Goal: Transaction & Acquisition: Book appointment/travel/reservation

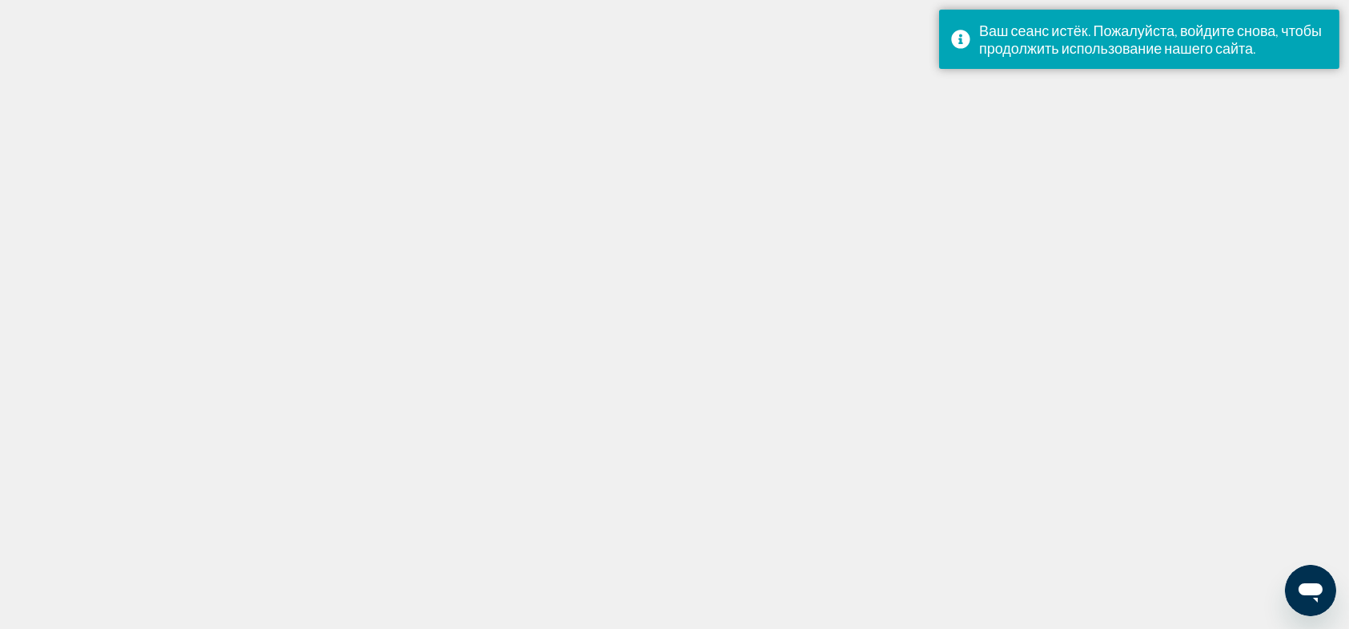
click at [972, 231] on div at bounding box center [674, 314] width 1349 height 629
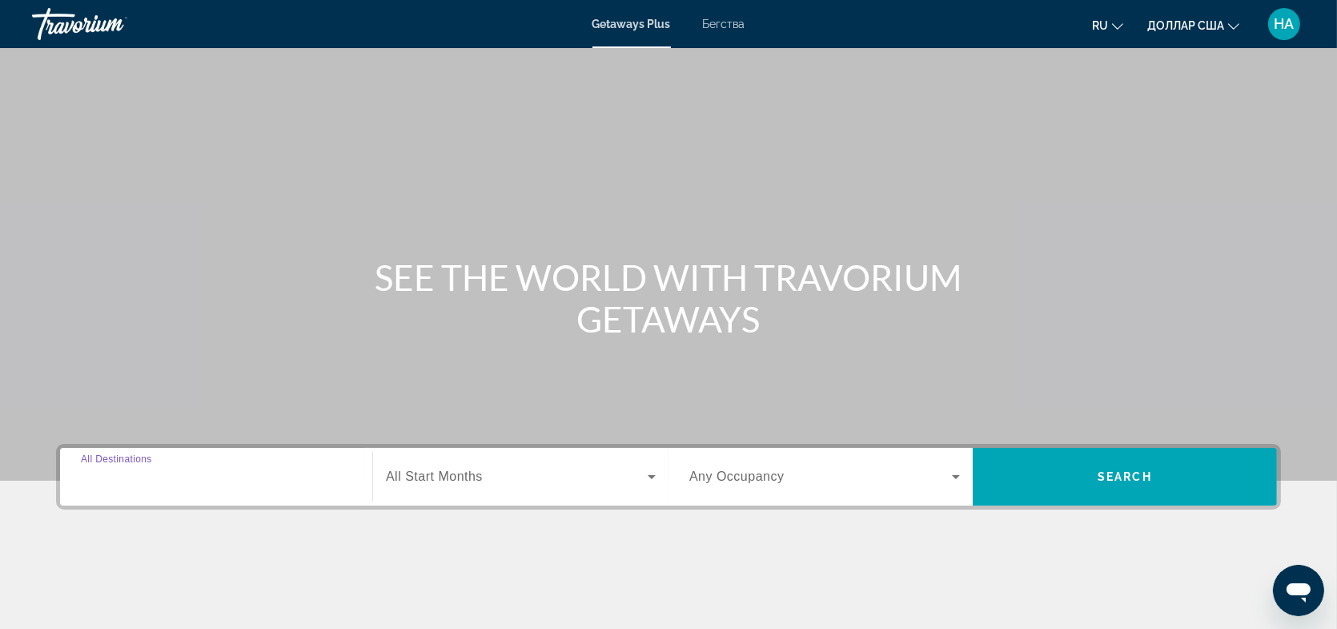
click at [187, 483] on input "Destination All Destinations" at bounding box center [216, 477] width 271 height 19
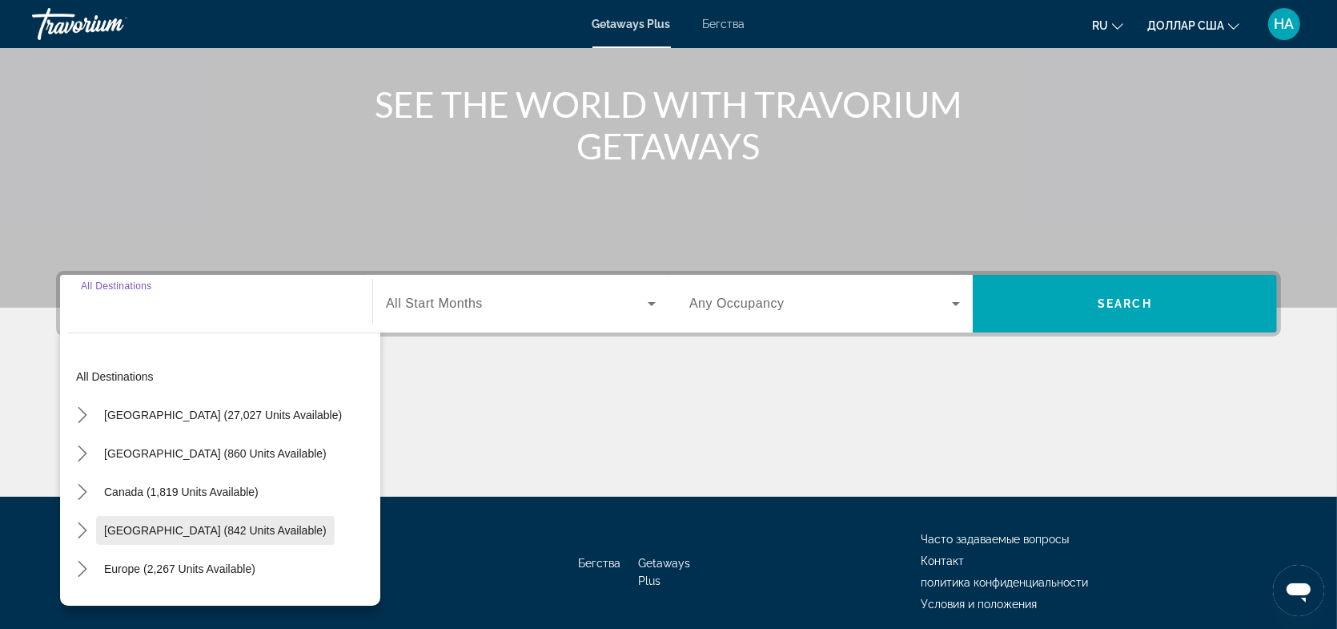
scroll to position [235, 0]
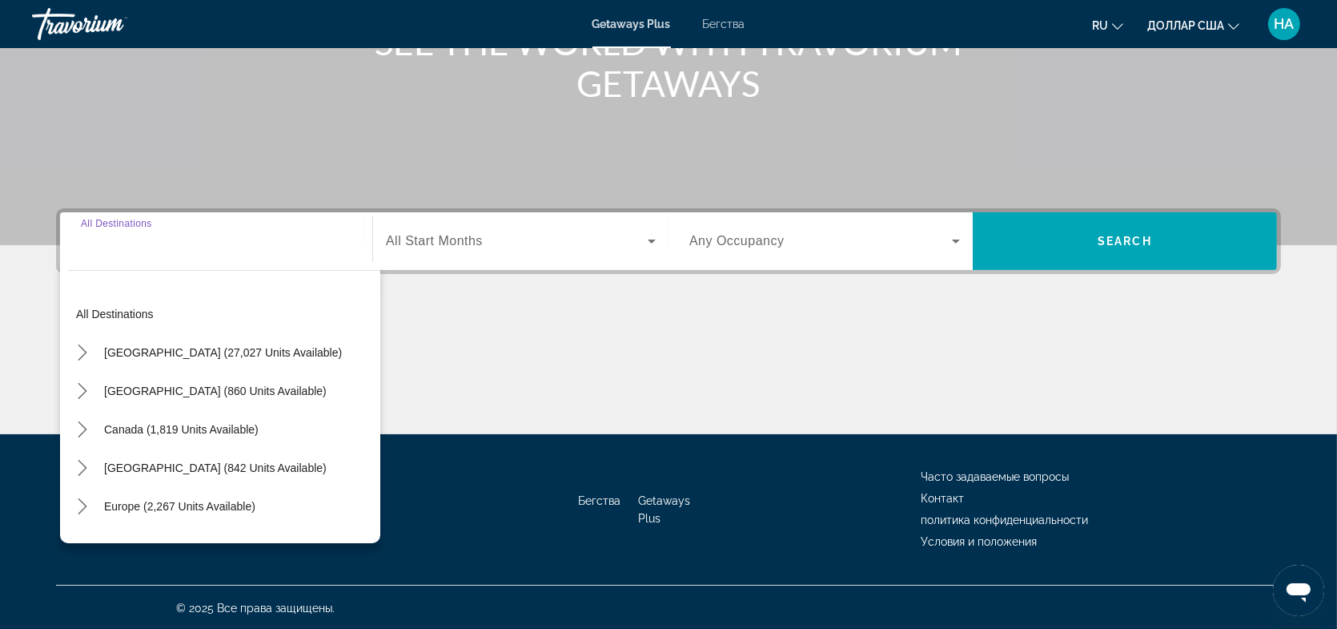
click at [120, 250] on div "Виджет поиска" at bounding box center [216, 242] width 271 height 46
click at [181, 249] on input "Destination All Destinations" at bounding box center [216, 241] width 271 height 19
click at [120, 254] on div "Виджет поиска" at bounding box center [216, 242] width 271 height 46
click at [108, 212] on div "Destination All Destinations All destinations United States (27,027 units avail…" at bounding box center [216, 241] width 296 height 58
click at [107, 229] on div "Виджет поиска" at bounding box center [216, 242] width 271 height 46
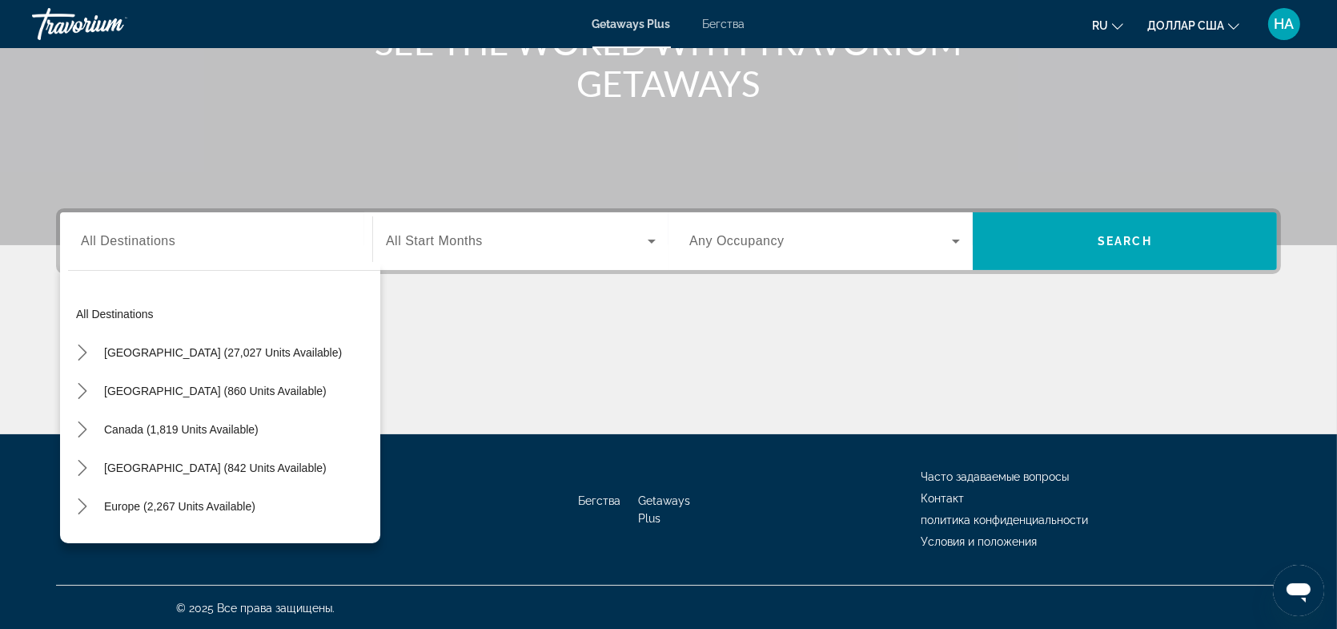
click at [107, 229] on div "Виджет поиска" at bounding box center [216, 242] width 271 height 46
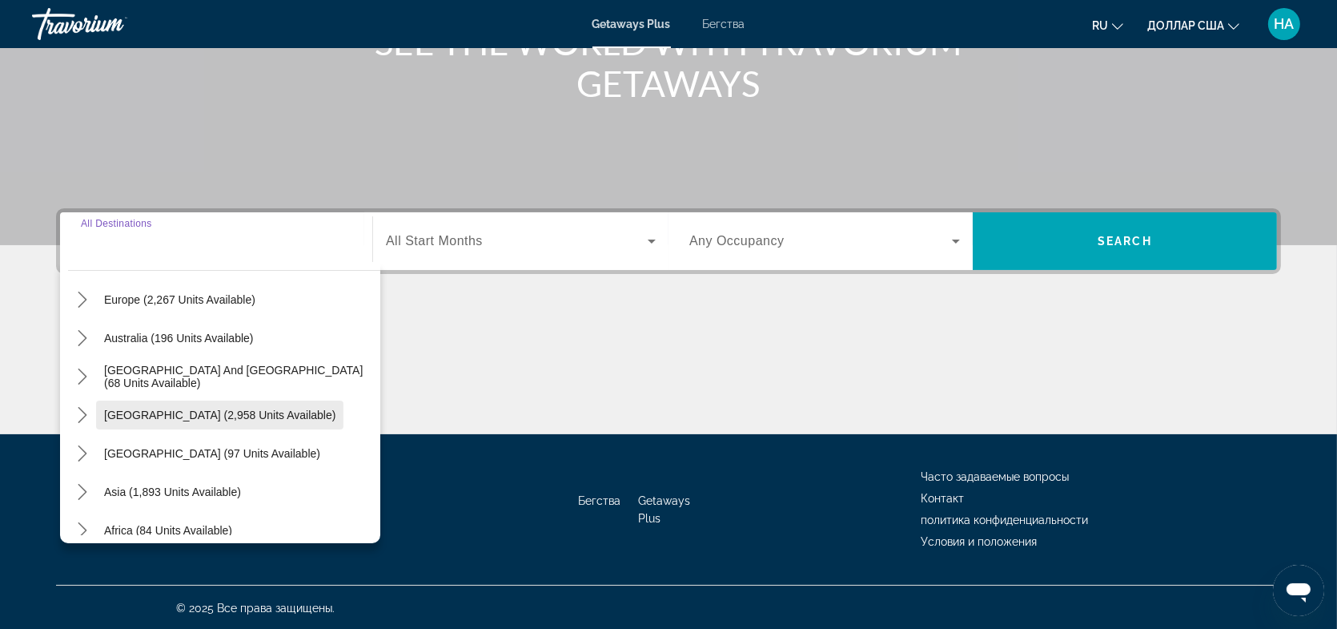
scroll to position [179, 0]
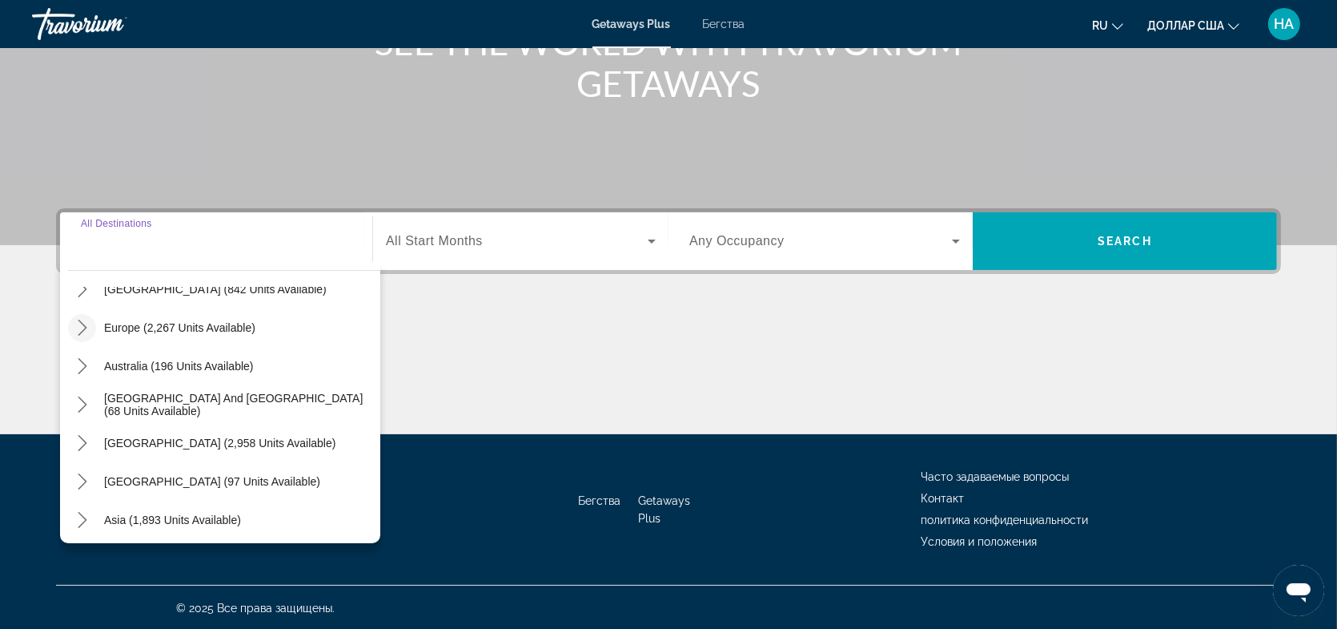
click at [82, 324] on icon "Toggle Europe (2,267 units available) submenu" at bounding box center [82, 328] width 16 height 16
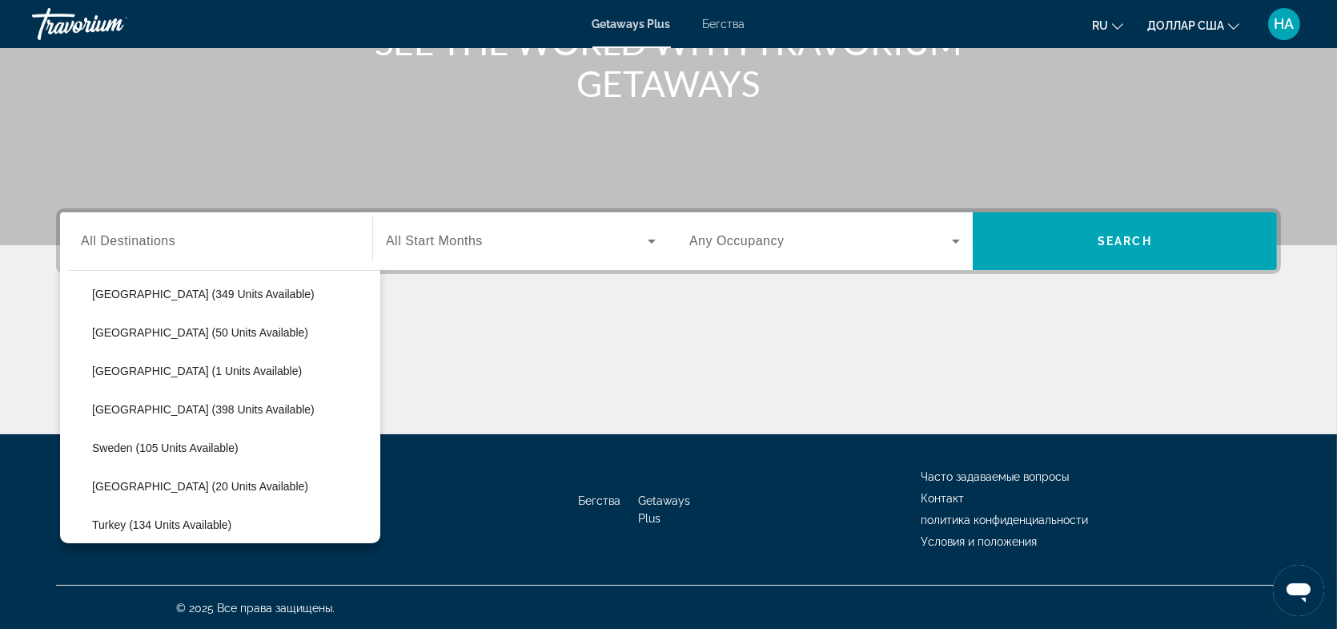
scroll to position [601, 0]
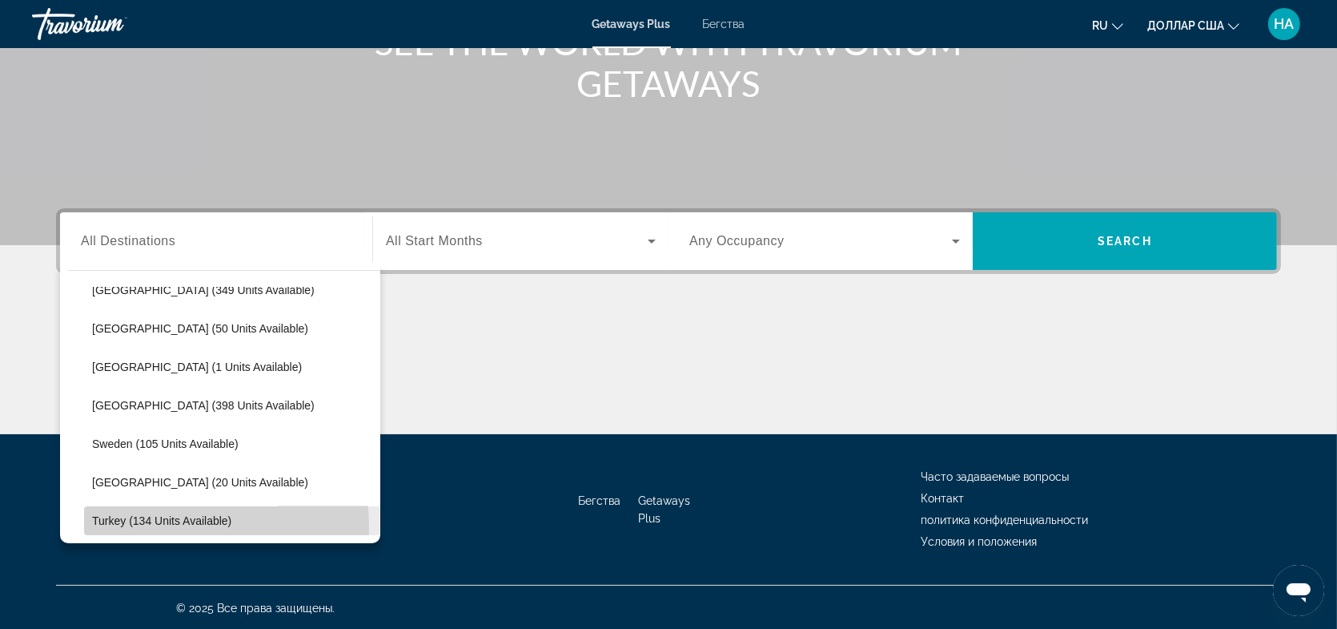
click at [119, 526] on span "Select destination: Turkey (134 units available)" at bounding box center [232, 520] width 296 height 38
type input "**********"
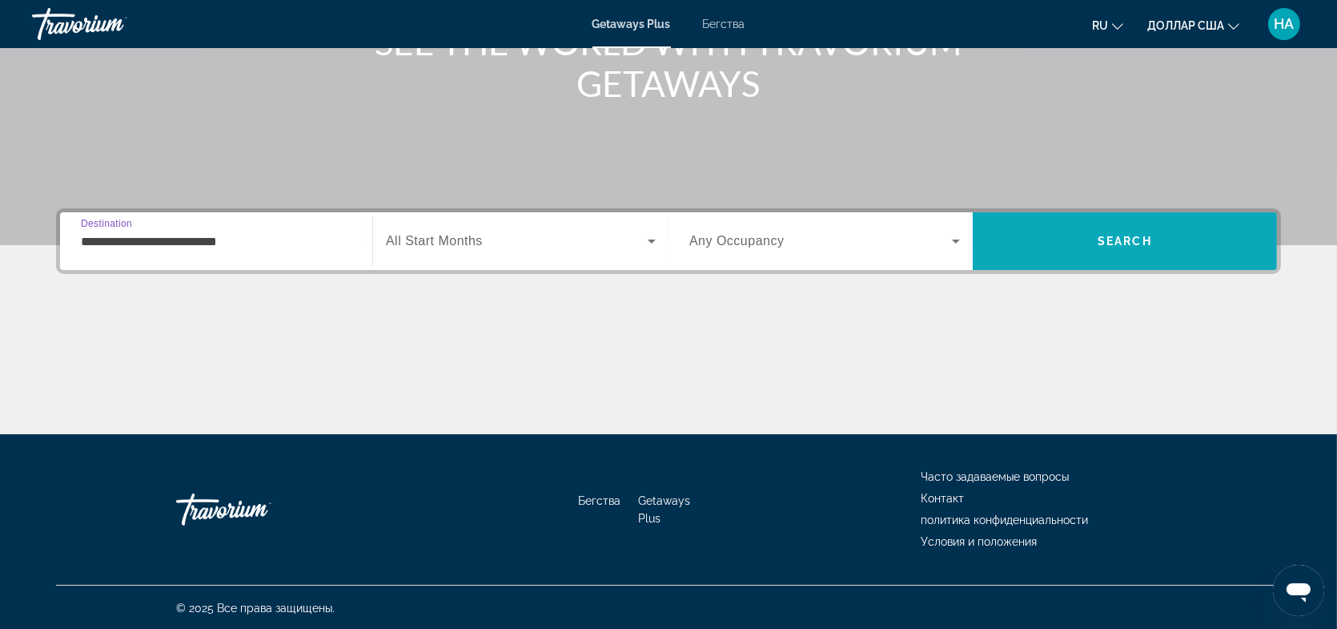
click at [1123, 235] on span "Search" at bounding box center [1125, 241] width 54 height 13
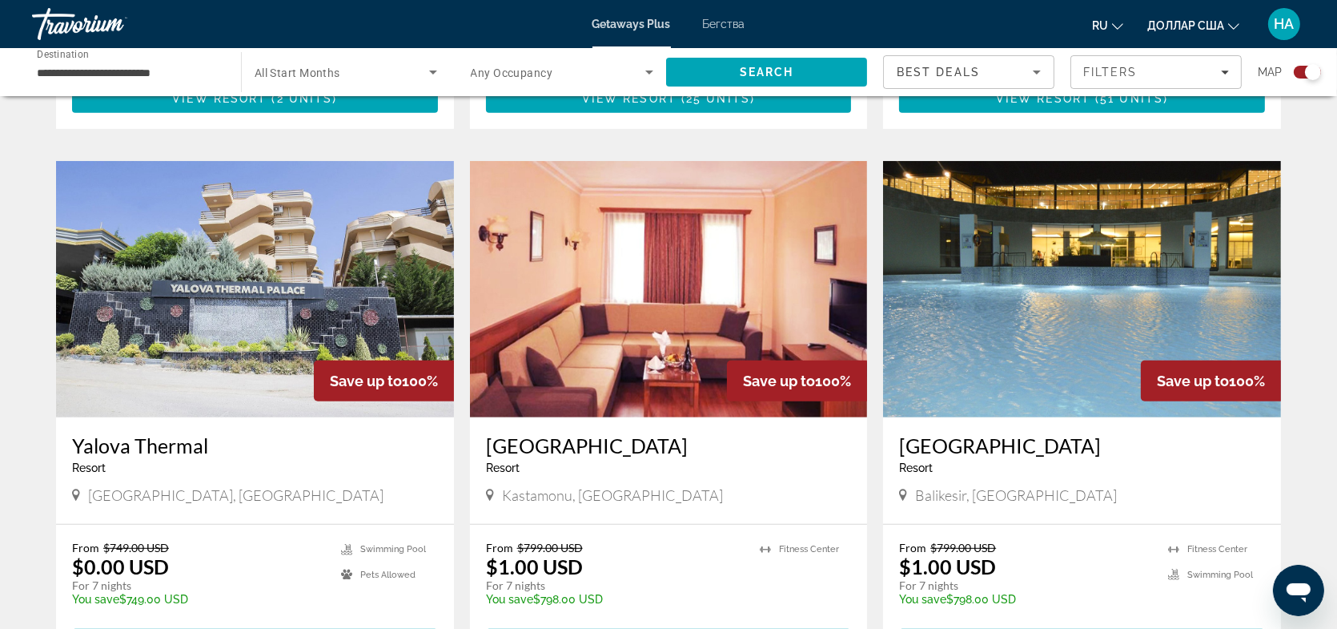
scroll to position [1112, 0]
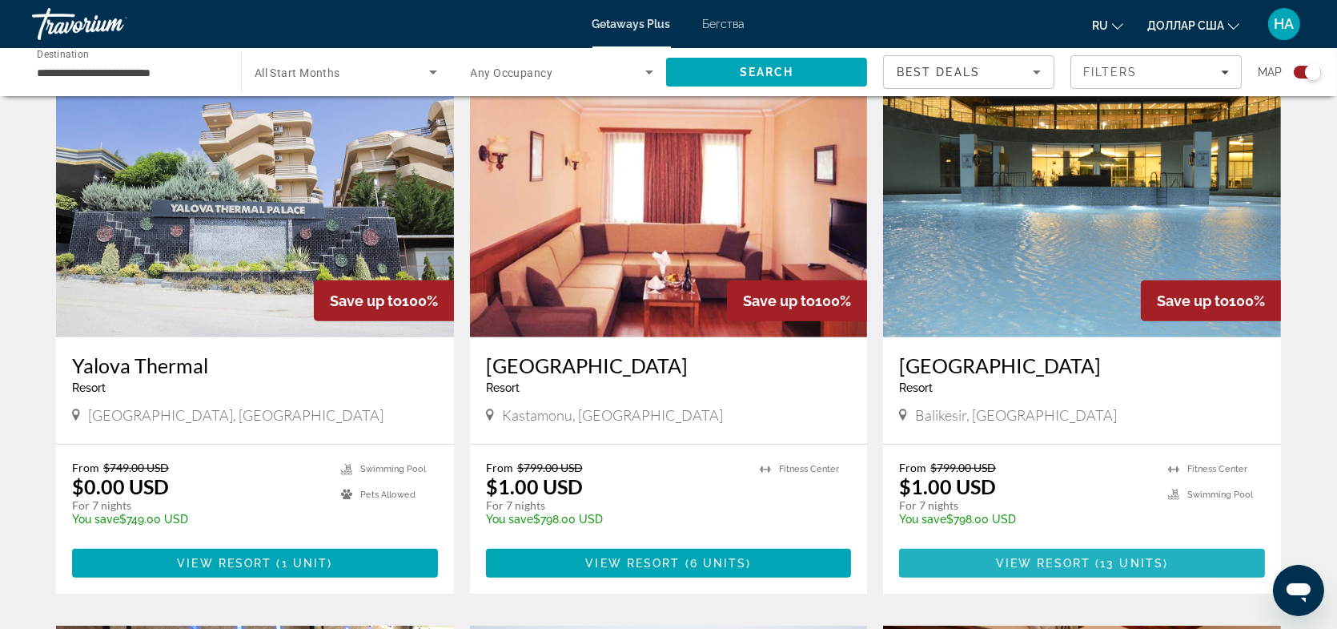
click at [1060, 561] on span "View Resort" at bounding box center [1043, 563] width 94 height 13
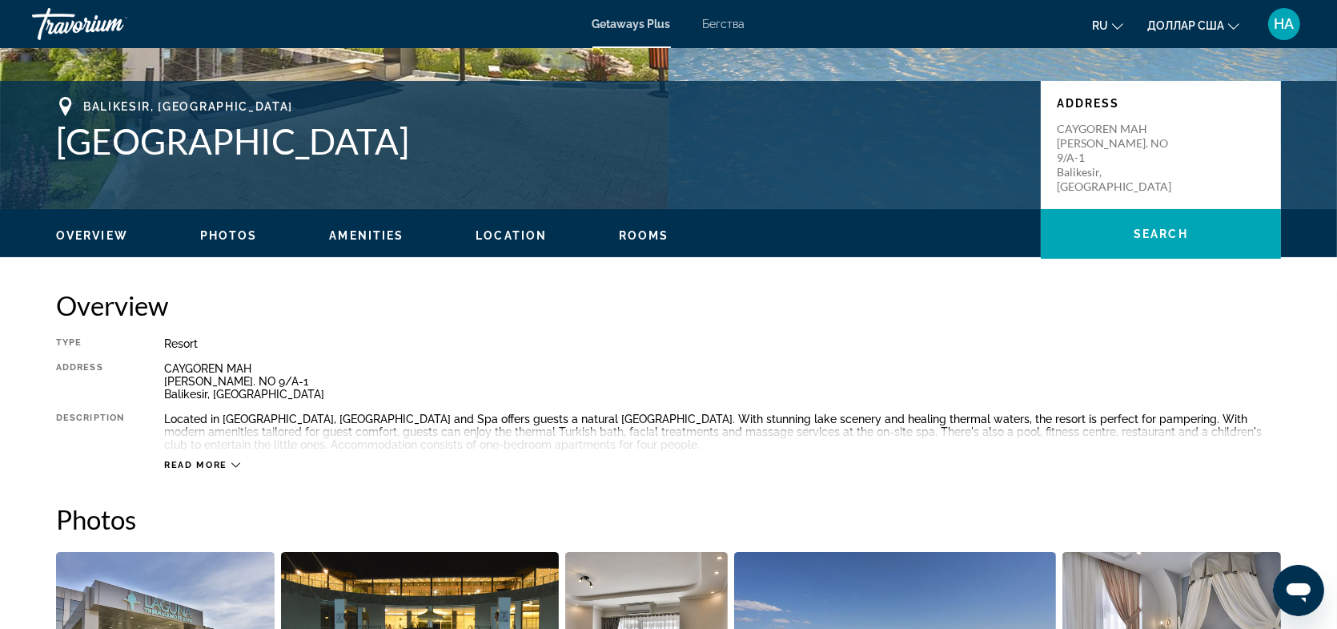
scroll to position [320, 0]
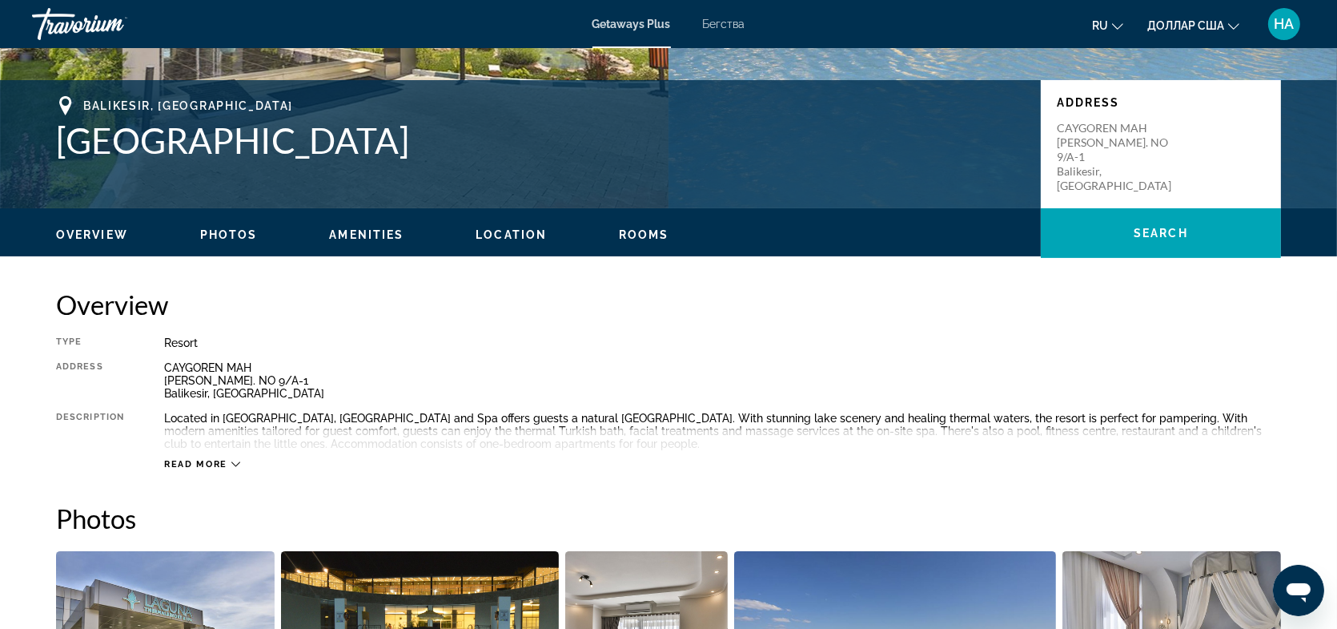
click at [223, 464] on span "Read more" at bounding box center [195, 464] width 63 height 10
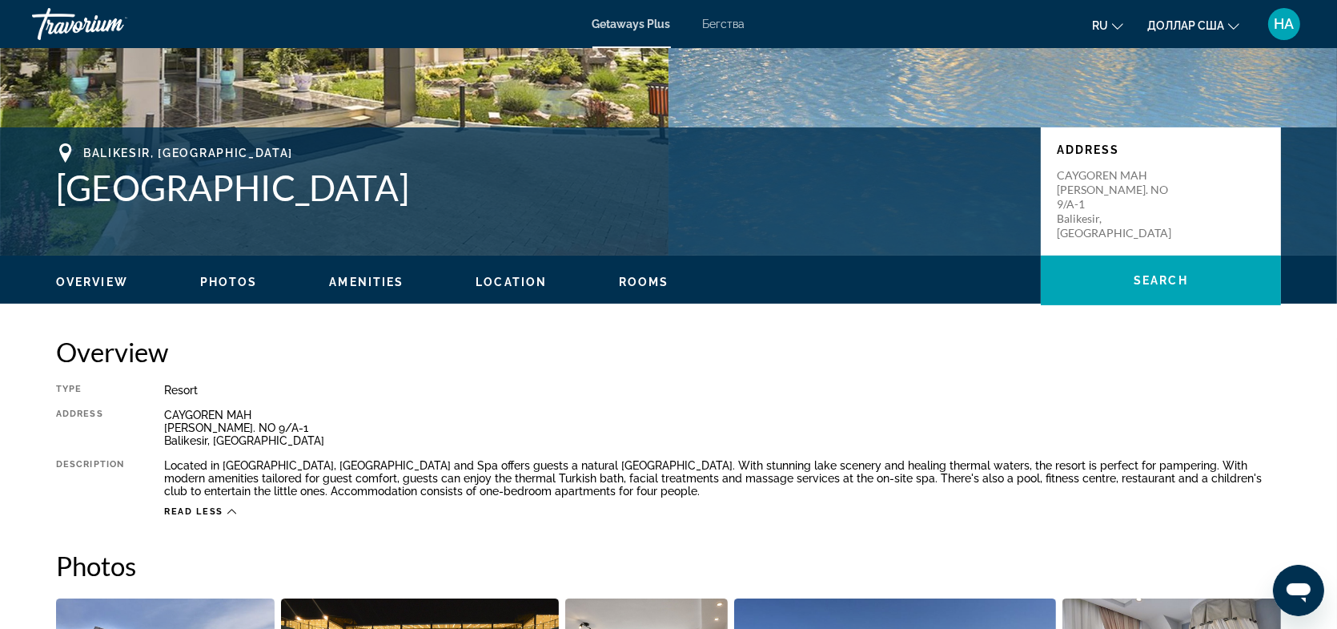
scroll to position [240, 0]
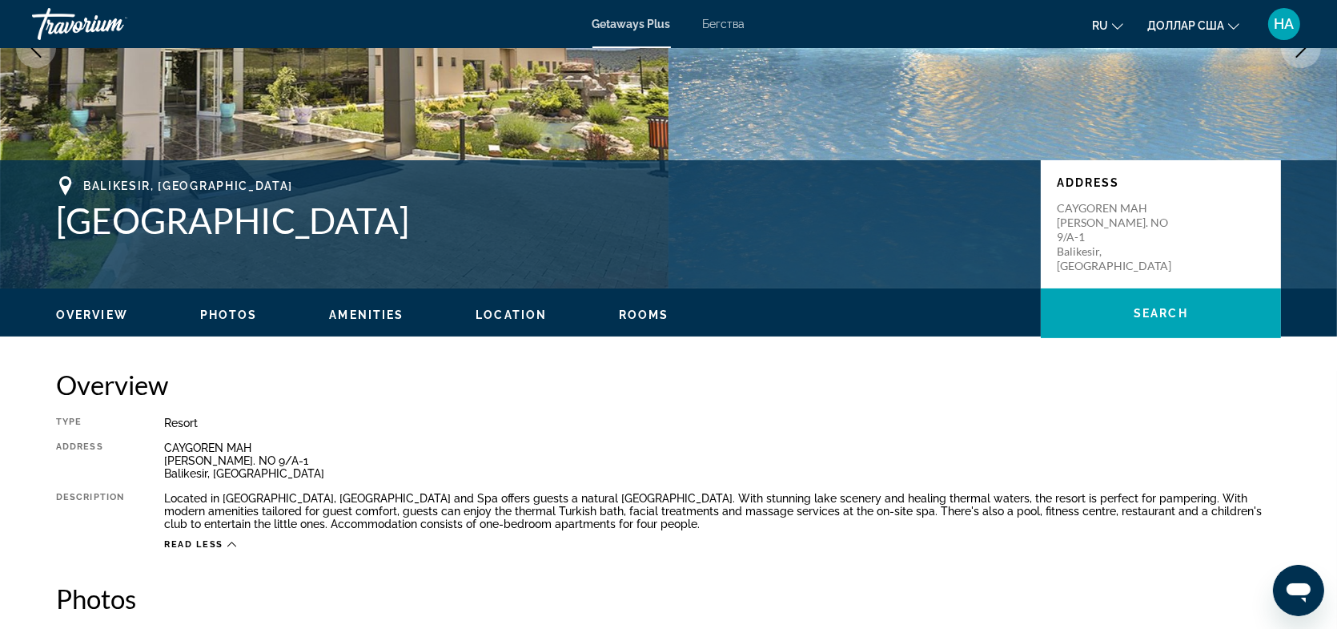
drag, startPoint x: 58, startPoint y: 218, endPoint x: 514, endPoint y: 227, distance: 456.5
click at [514, 227] on div "Balikesir, Turkey Laguna Termal Resort and Spa Address CAYGOREN MAH DEDEOLDU SO…" at bounding box center [668, 224] width 1289 height 96
copy h1 "Laguna Termal Resort and Spa"
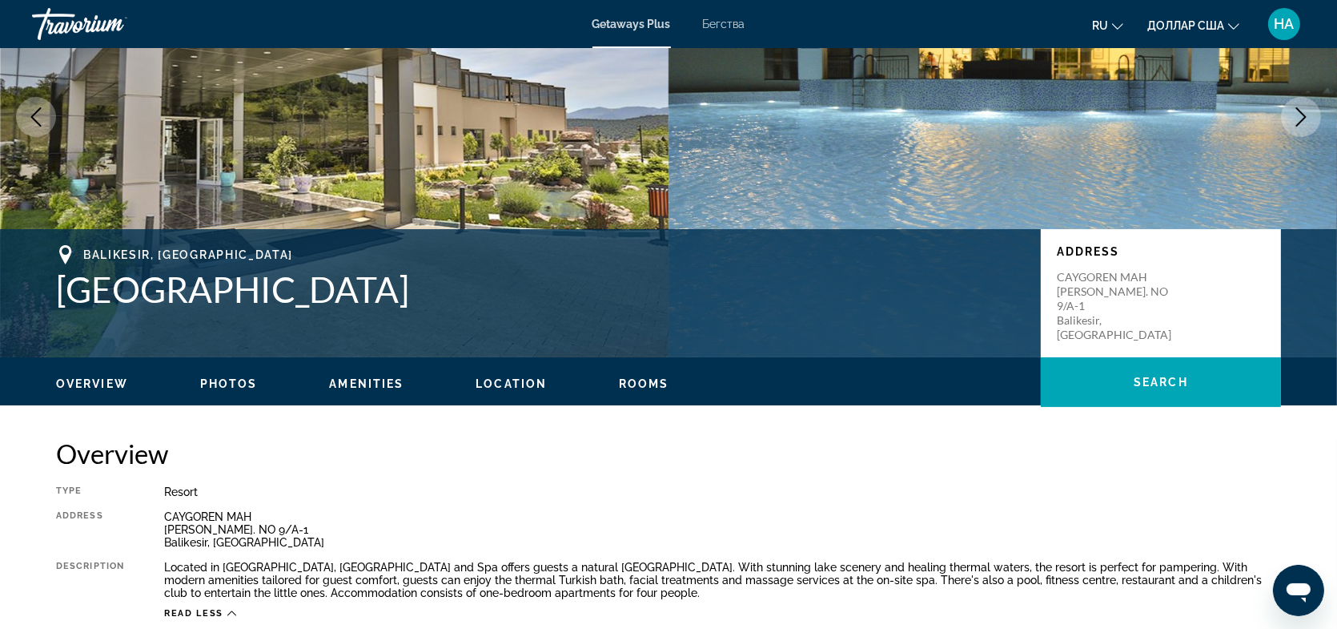
scroll to position [480, 0]
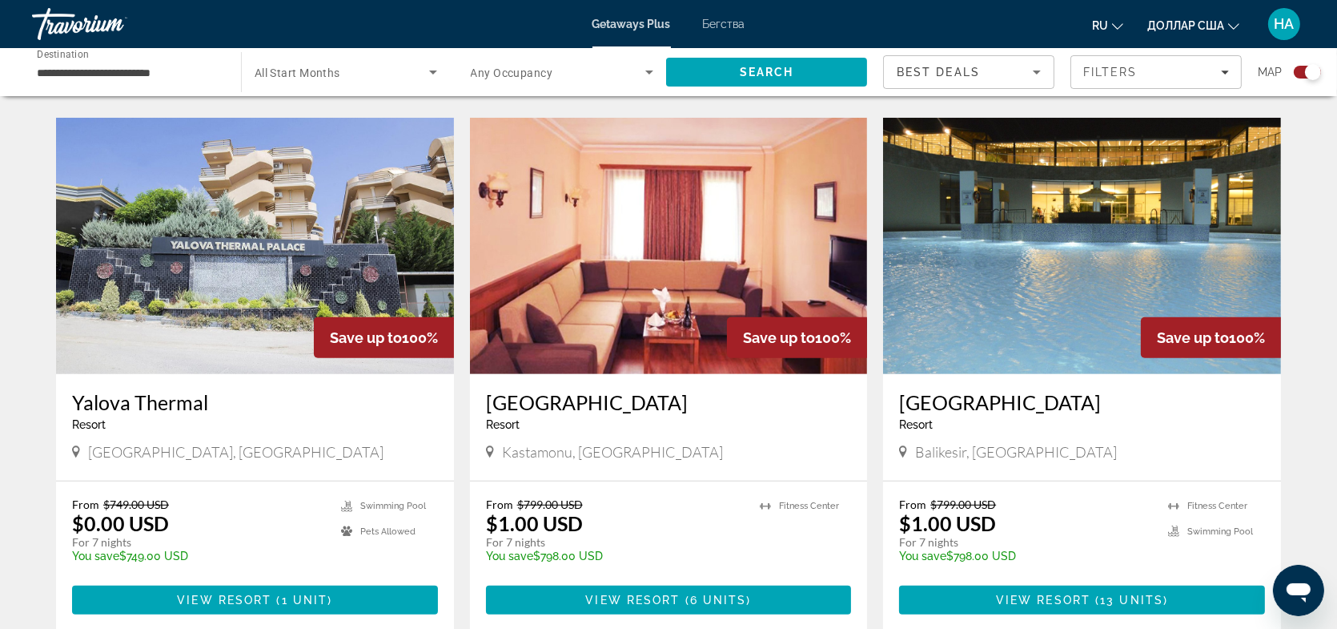
scroll to position [1112, 0]
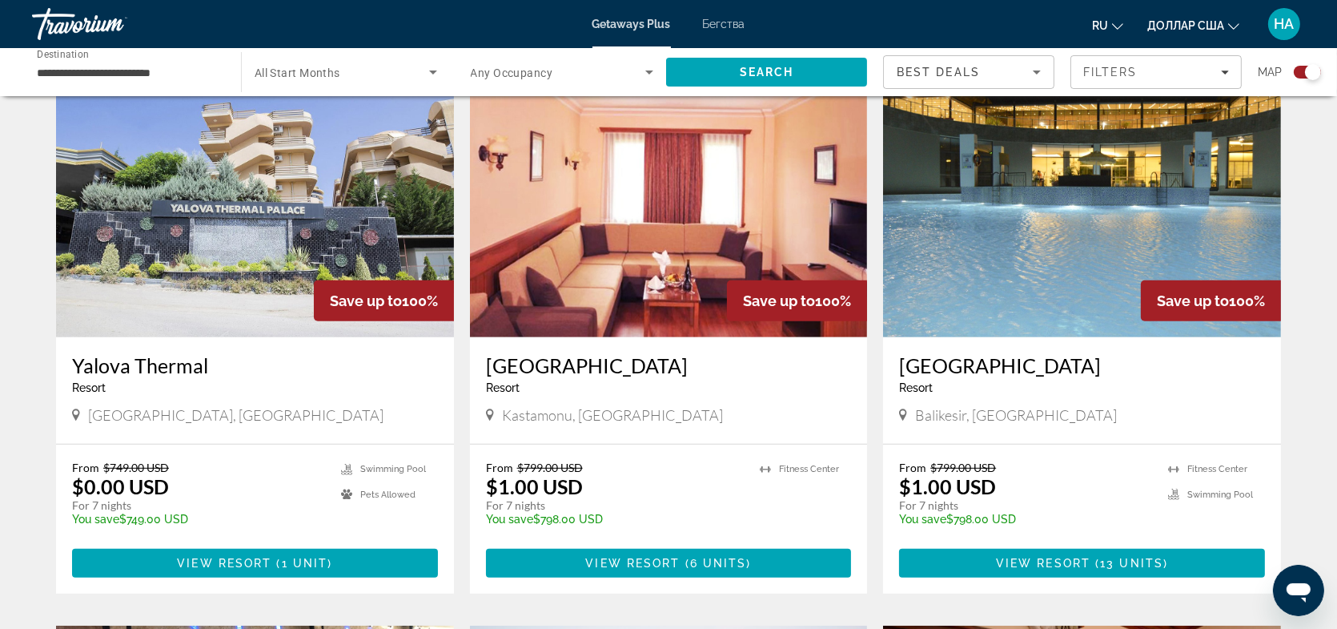
click at [234, 364] on h3 "Yalova Thermal" at bounding box center [255, 365] width 366 height 24
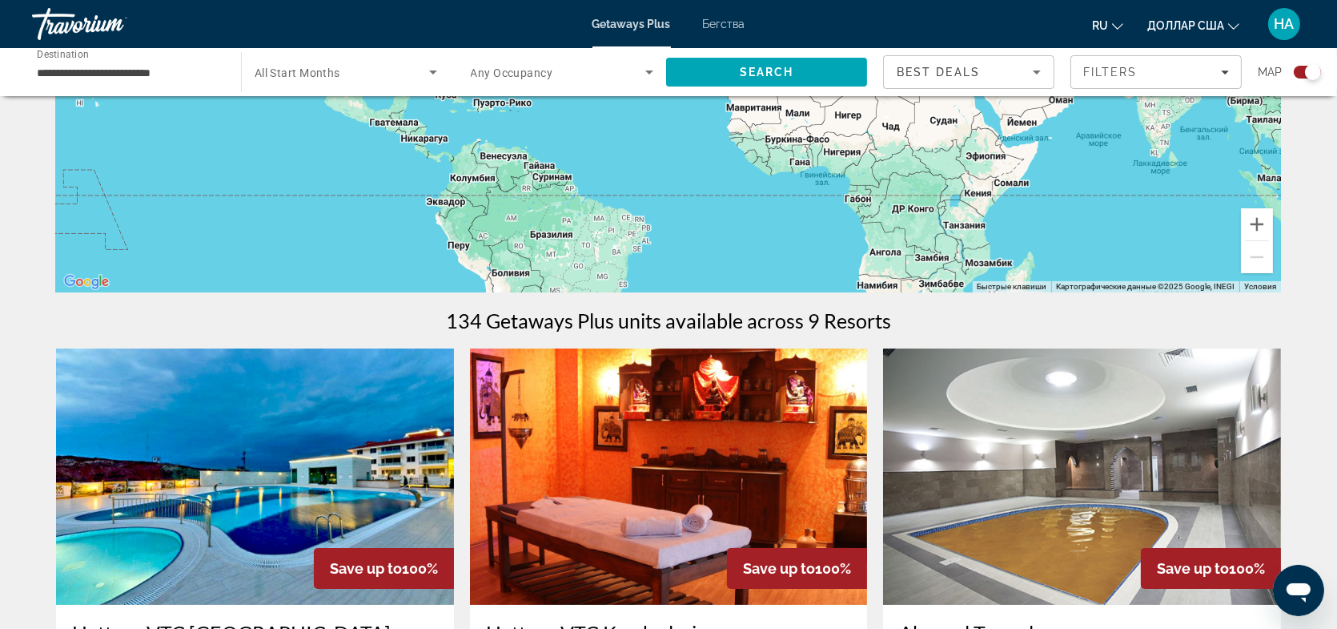
scroll to position [641, 0]
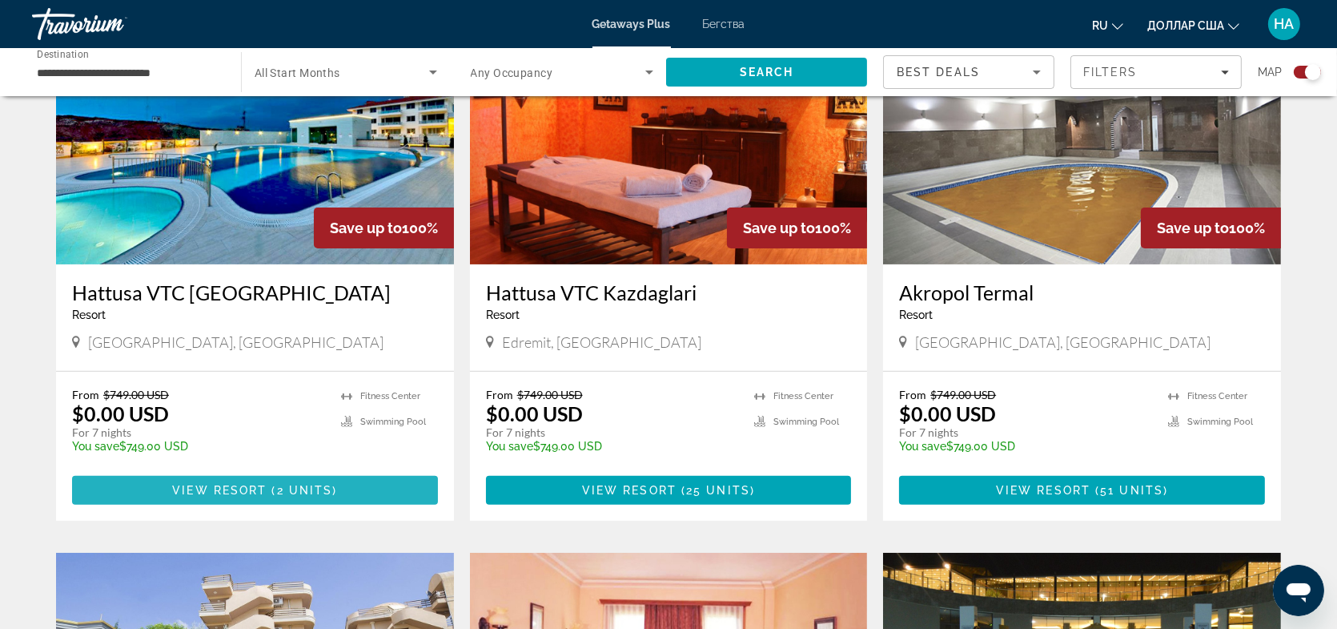
drag, startPoint x: 262, startPoint y: 482, endPoint x: 284, endPoint y: 481, distance: 22.4
click at [263, 484] on span "View Resort" at bounding box center [219, 490] width 94 height 13
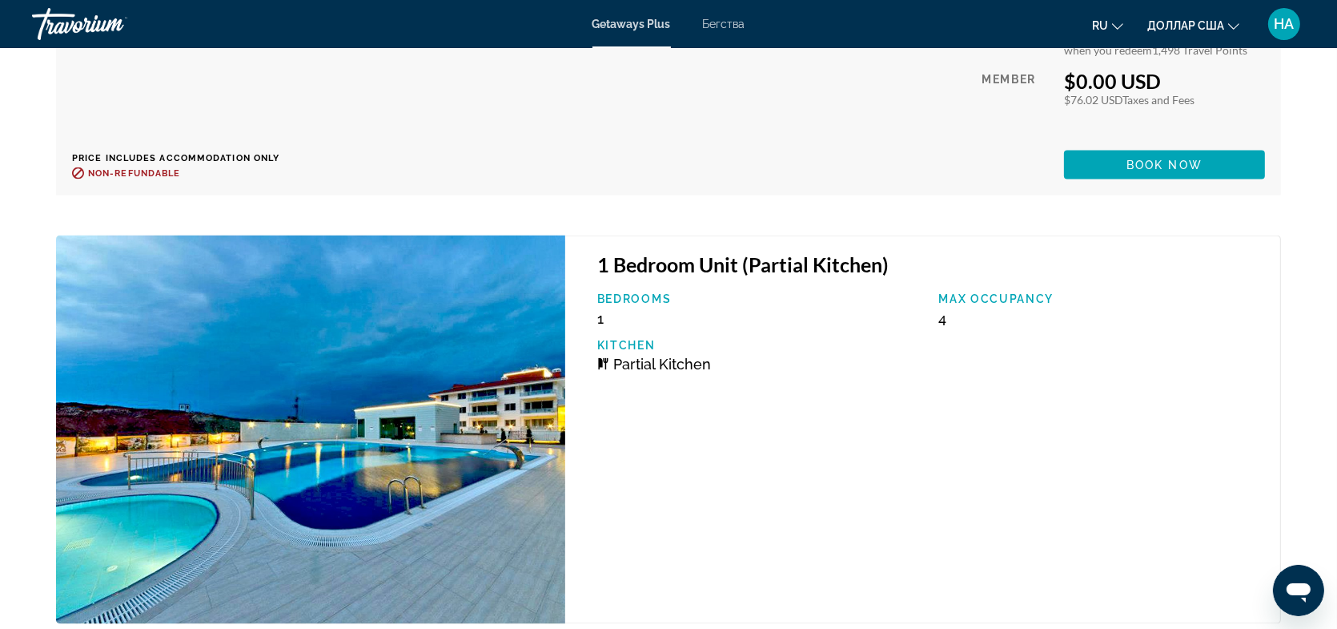
scroll to position [3343, 0]
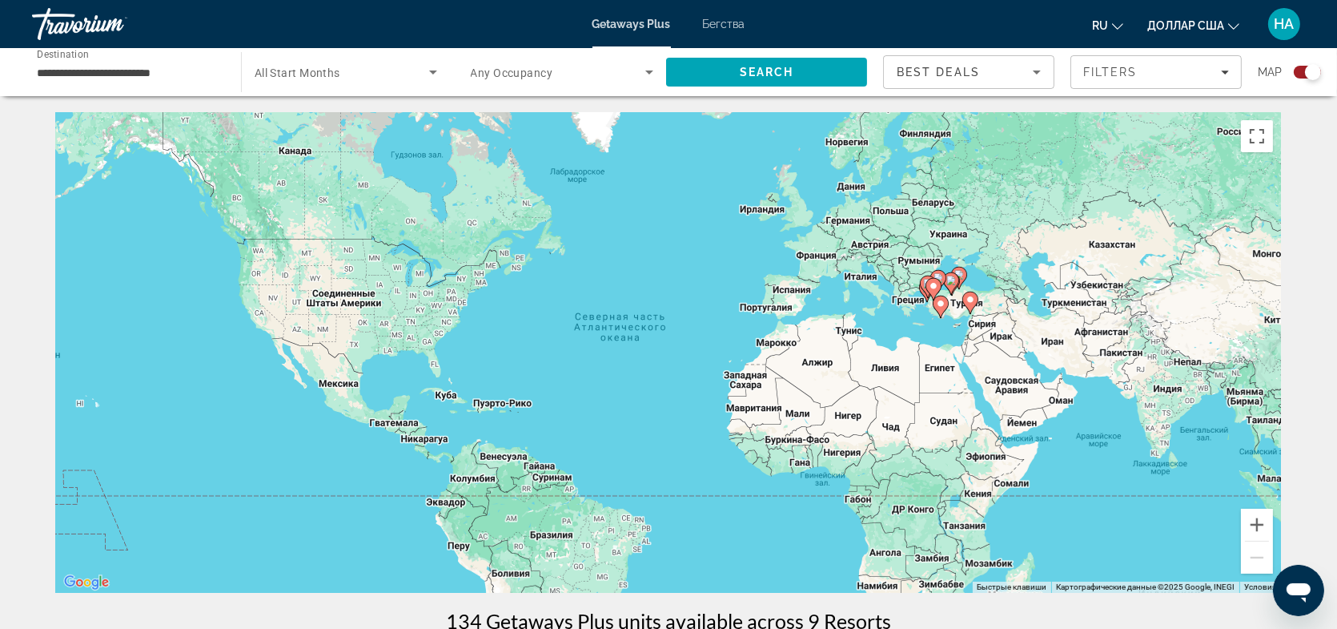
click at [360, 74] on span "Search widget" at bounding box center [342, 71] width 175 height 19
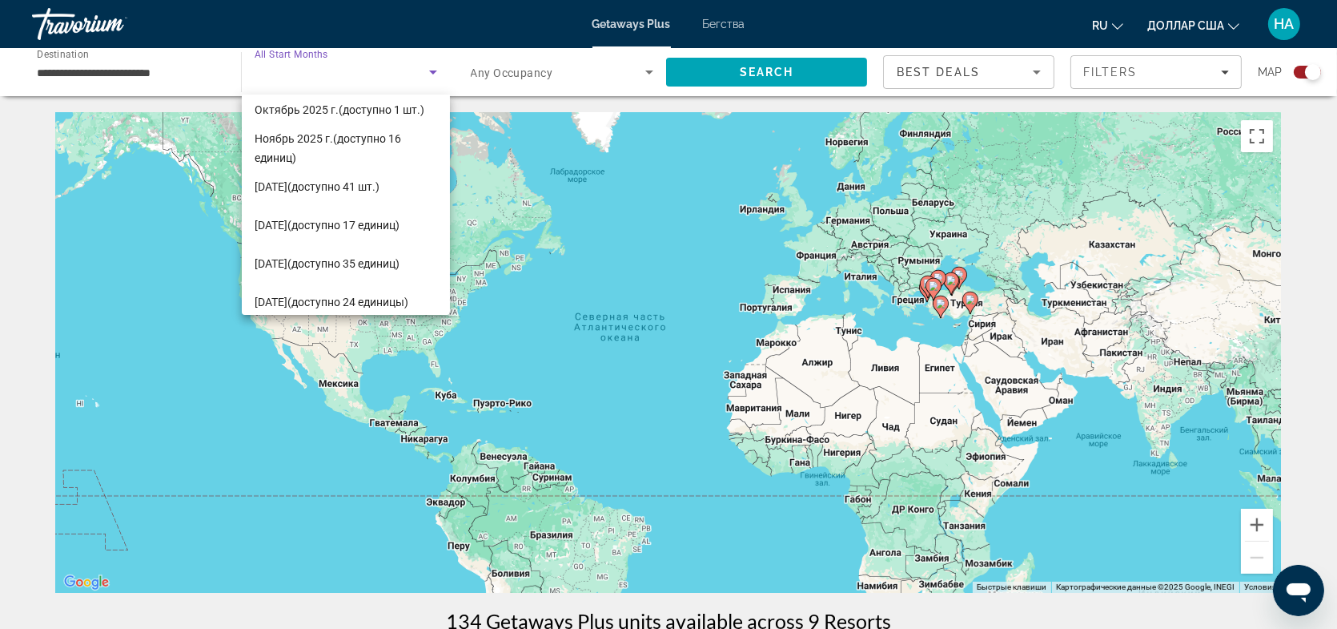
scroll to position [61, 0]
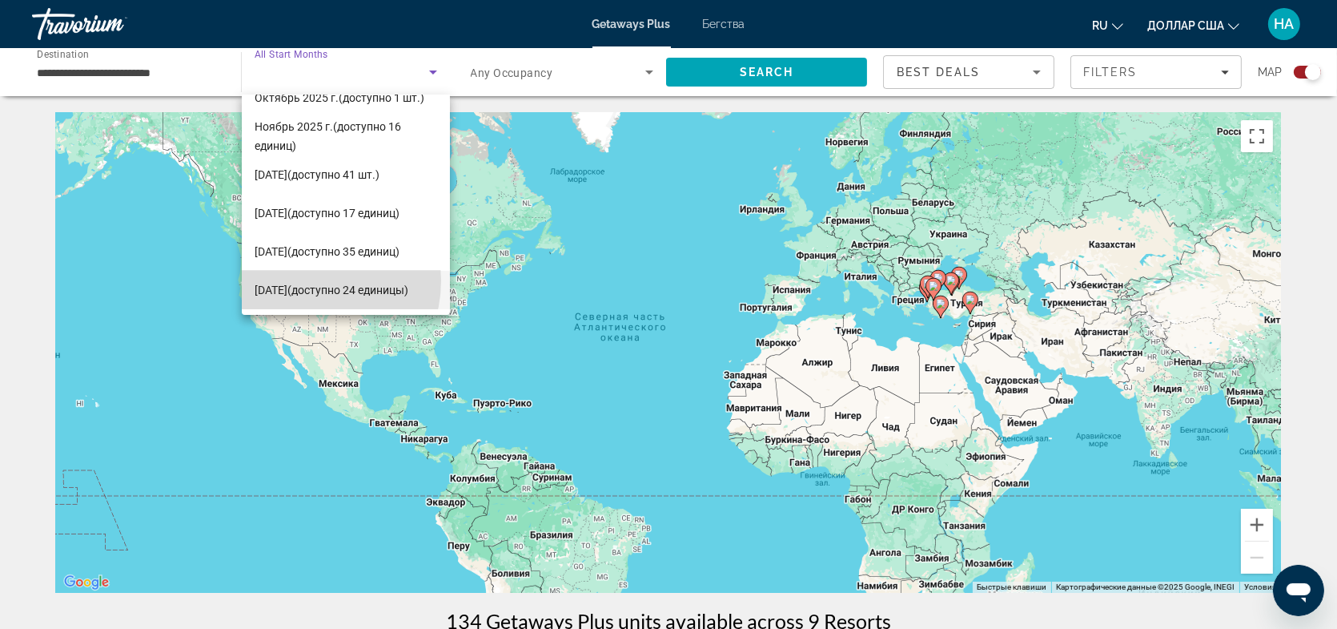
click at [287, 283] on font "Март 2026 г." at bounding box center [271, 289] width 33 height 13
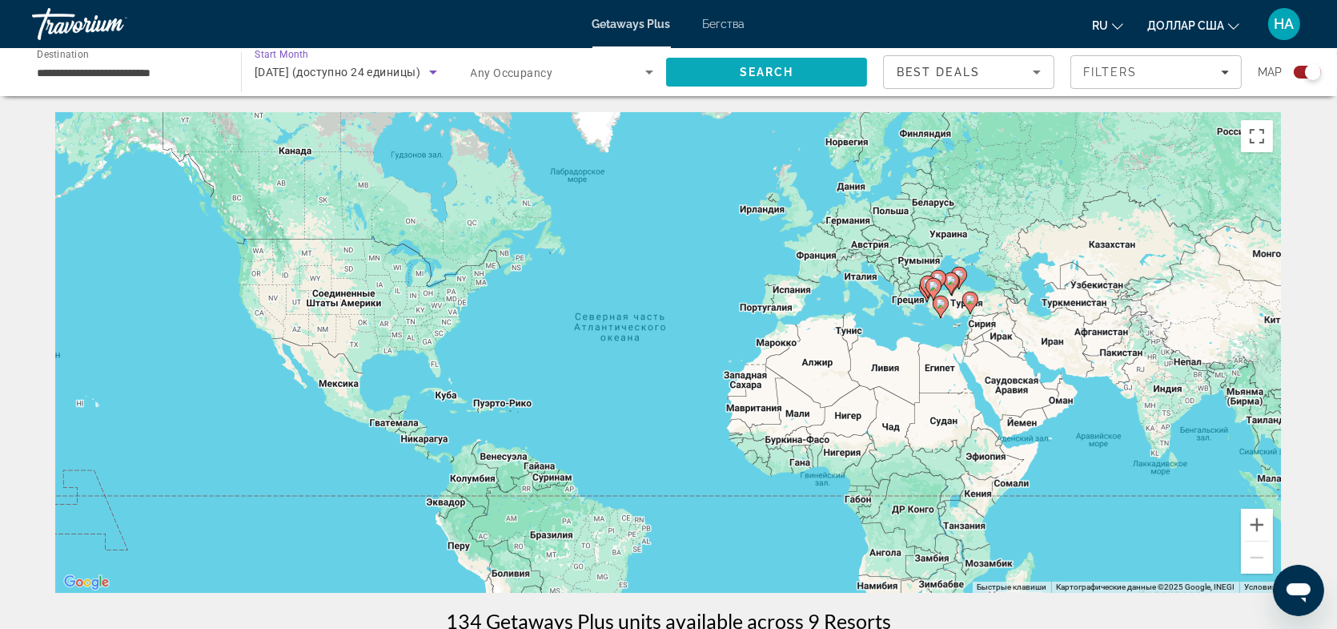
click at [769, 74] on span "Search" at bounding box center [767, 72] width 54 height 13
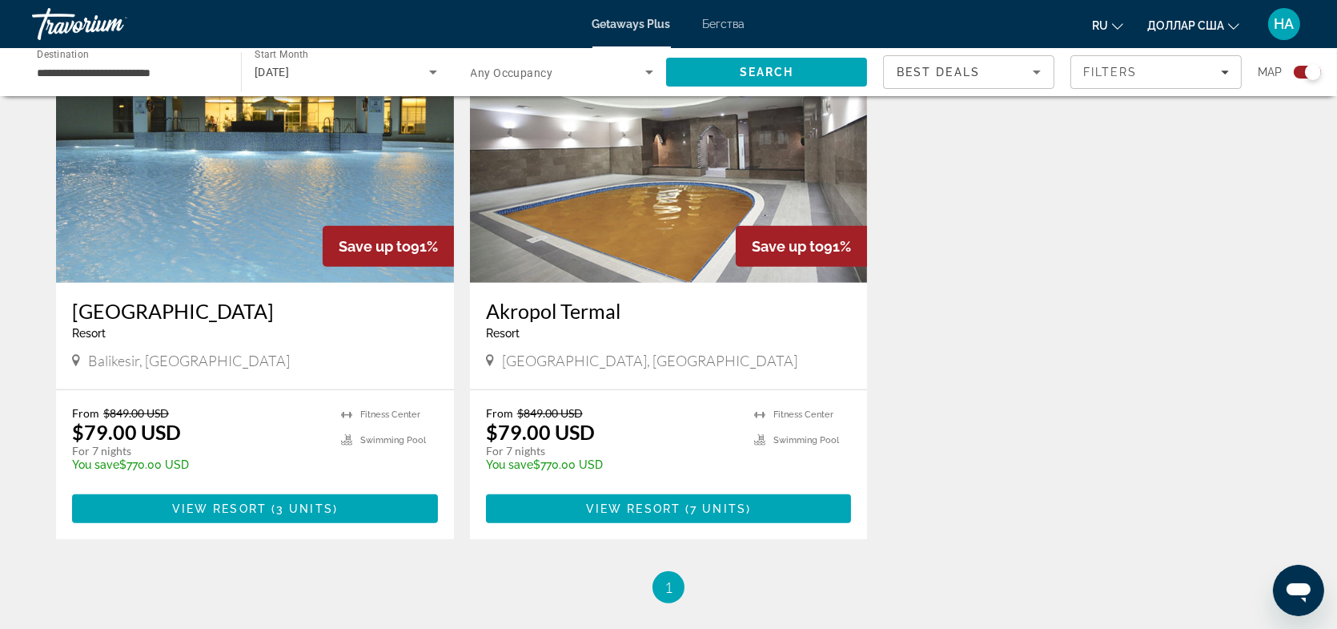
scroll to position [1201, 0]
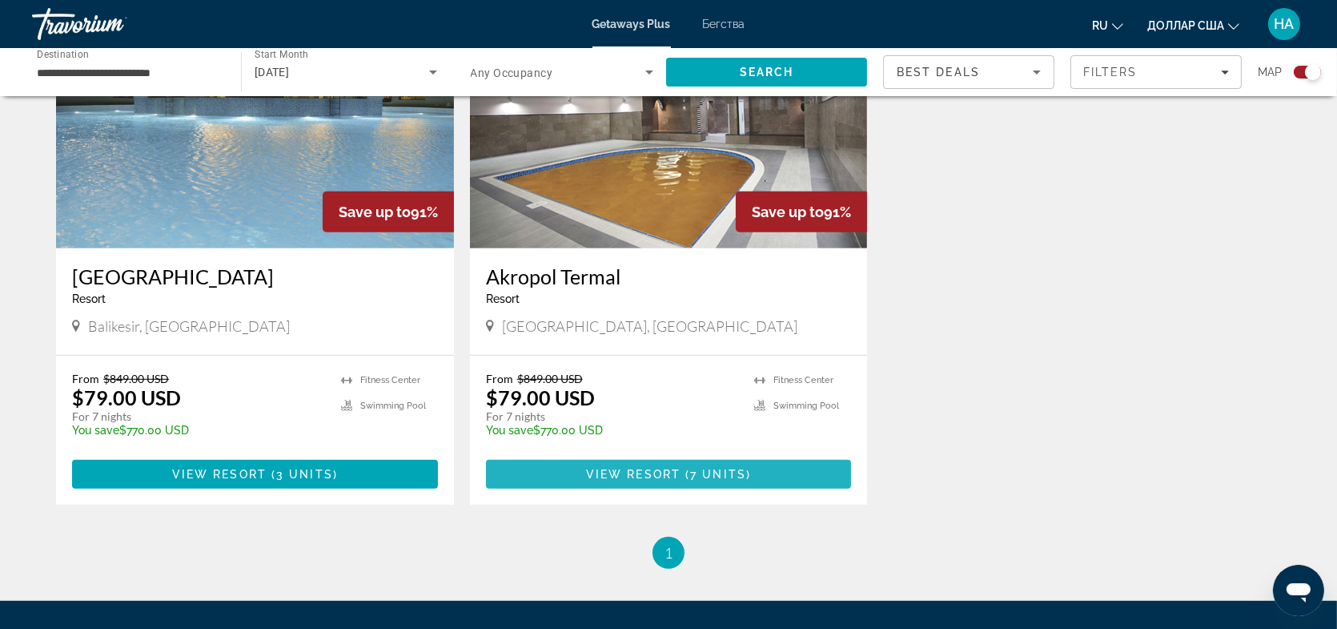
drag, startPoint x: 657, startPoint y: 476, endPoint x: 648, endPoint y: 455, distance: 23.7
click at [657, 476] on span "View Resort" at bounding box center [633, 474] width 94 height 13
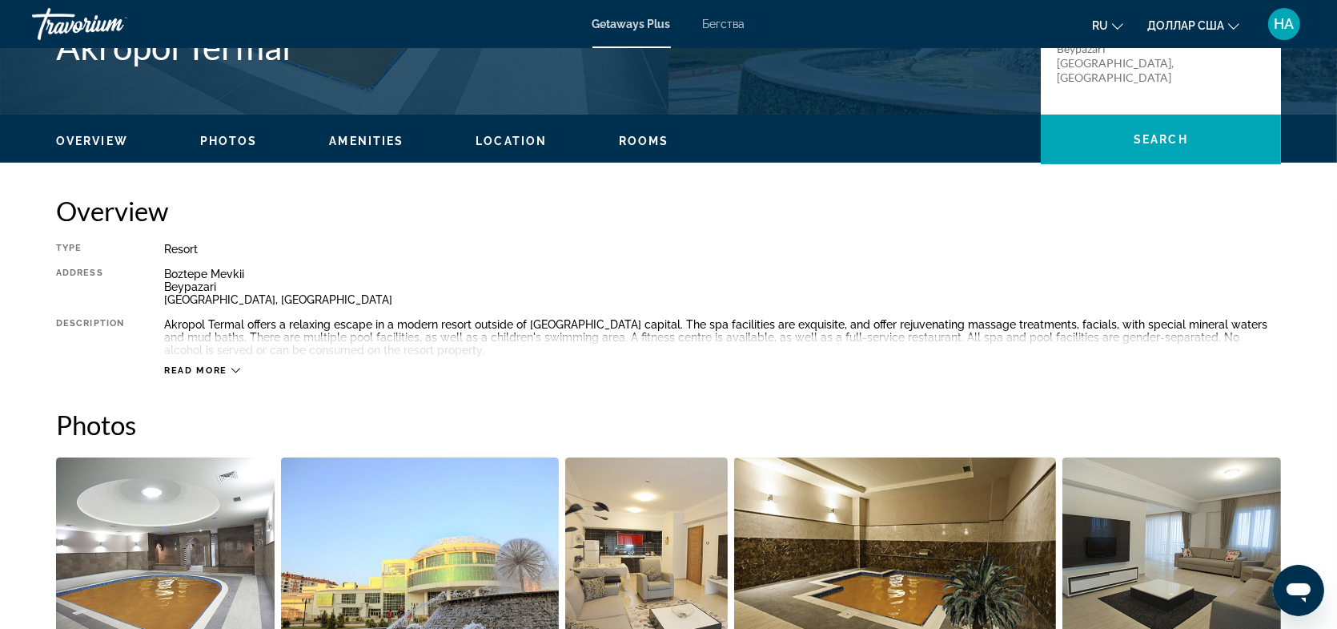
scroll to position [240, 0]
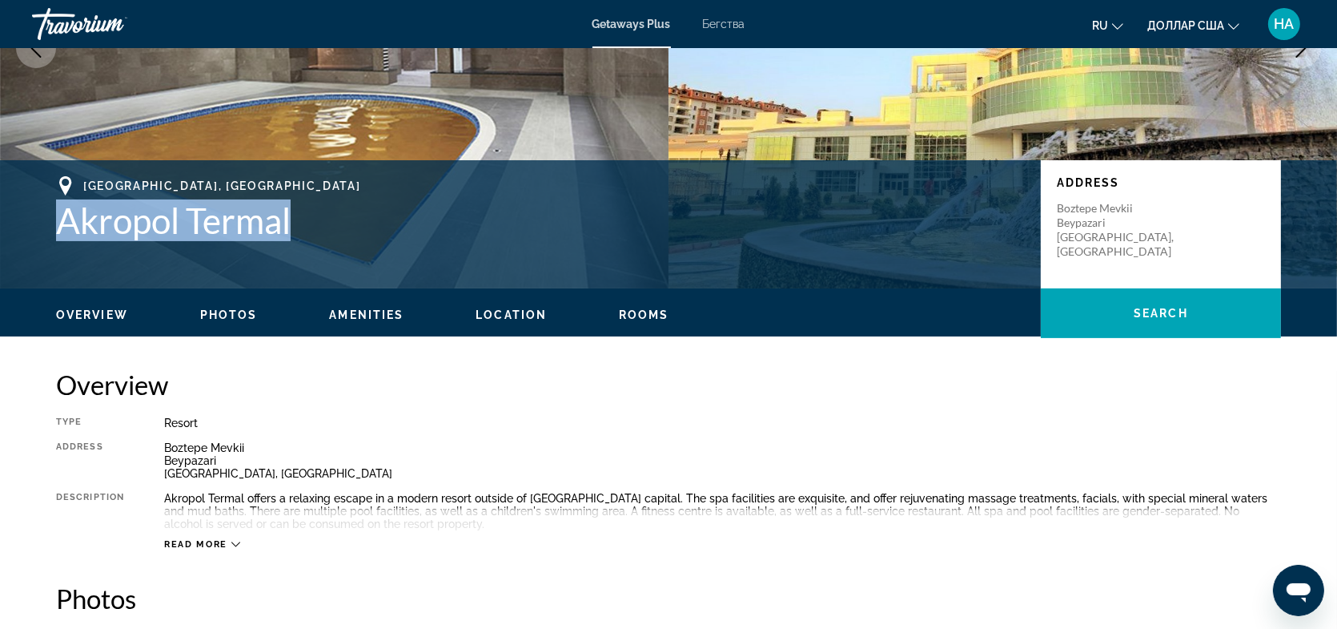
drag, startPoint x: 50, startPoint y: 223, endPoint x: 291, endPoint y: 229, distance: 241.1
click at [291, 229] on div "Ankara, Turkey Akropol Termal Address Boztepe Mevkii Beypazari Ankara, Turkey" at bounding box center [668, 224] width 1289 height 96
copy h1 "Akropol Termal"
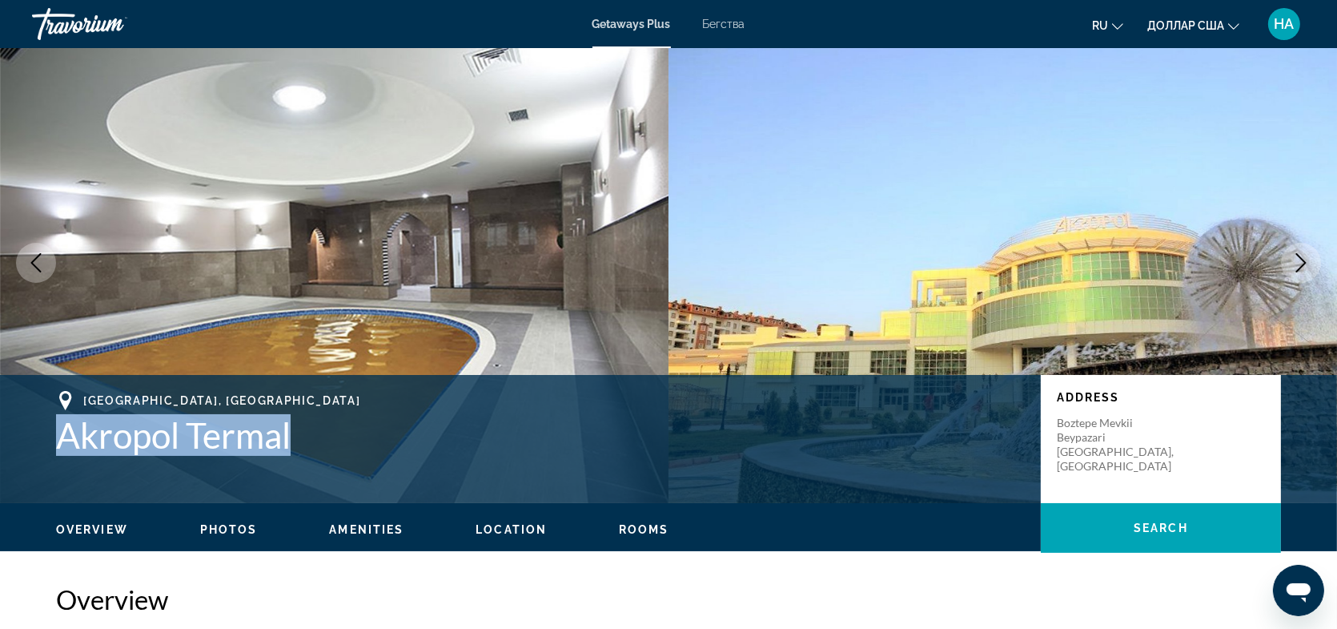
scroll to position [0, 0]
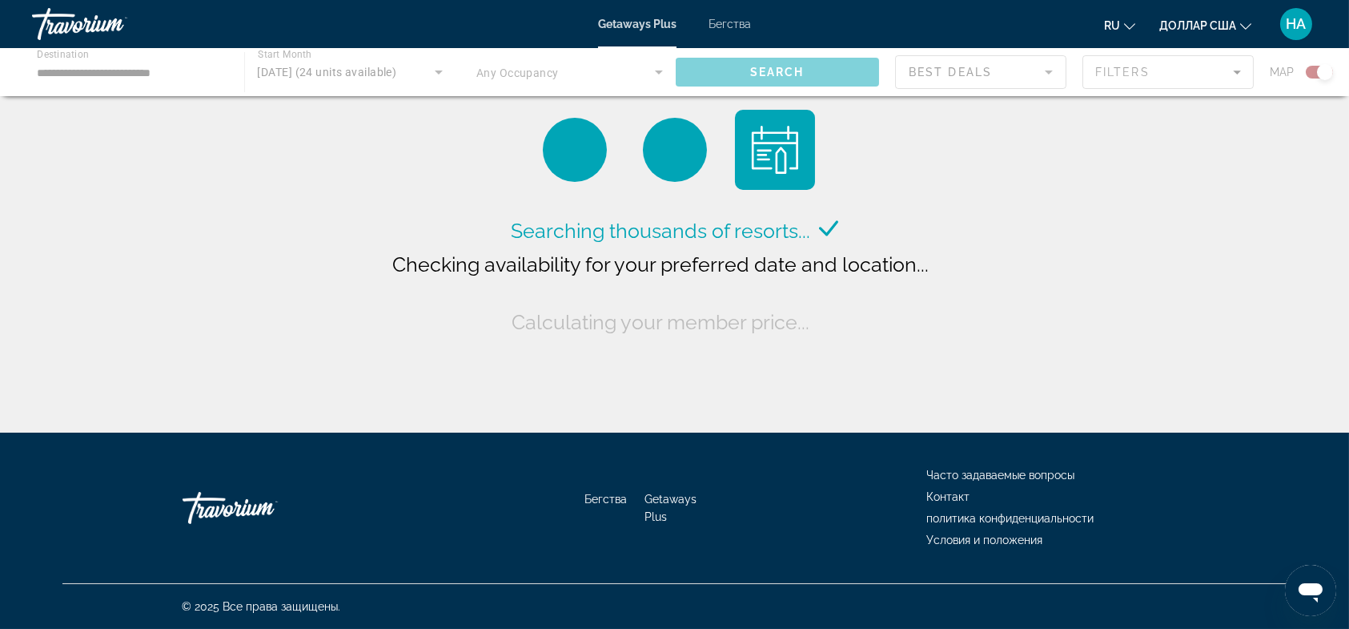
click at [154, 80] on div "Основное содержание" at bounding box center [674, 72] width 1349 height 48
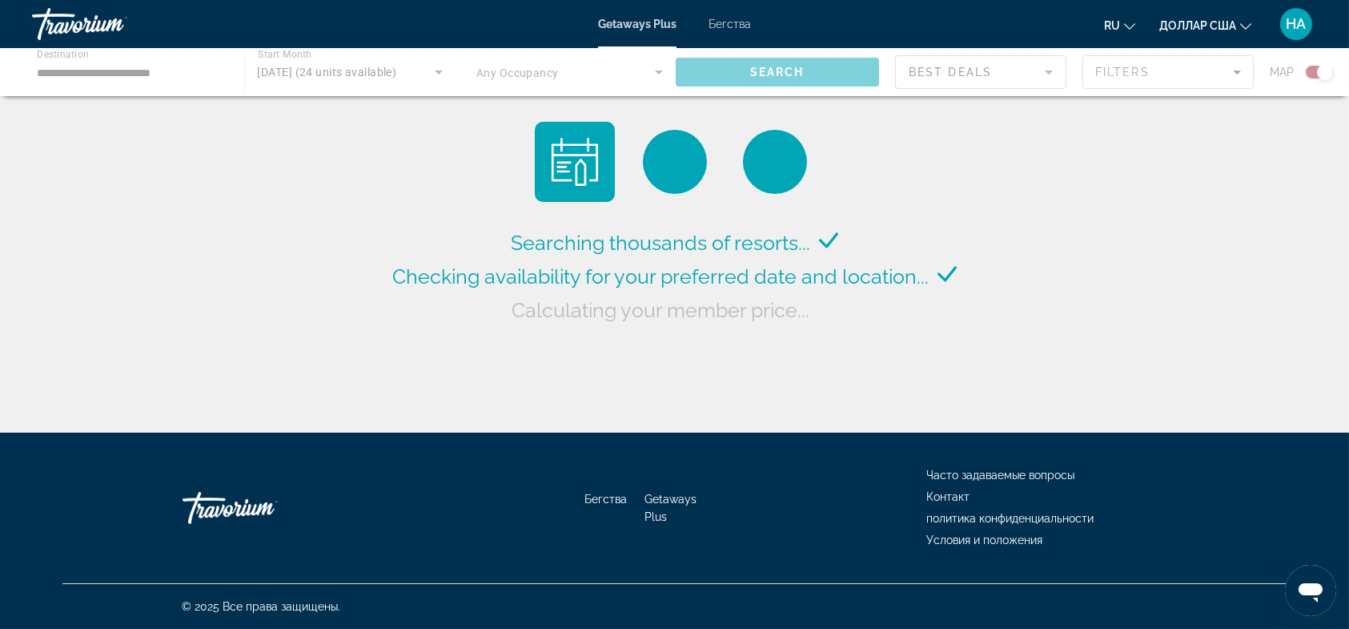
click at [164, 73] on div "Основное содержание" at bounding box center [674, 72] width 1349 height 48
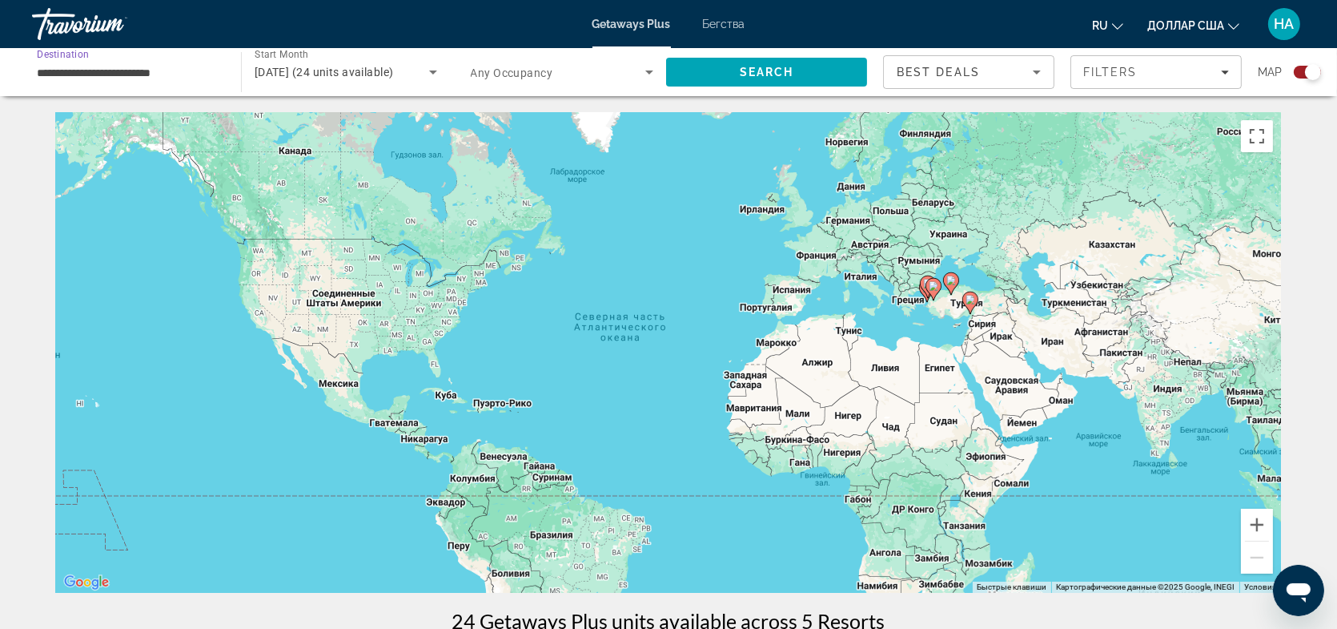
click at [171, 74] on input "**********" at bounding box center [128, 72] width 183 height 19
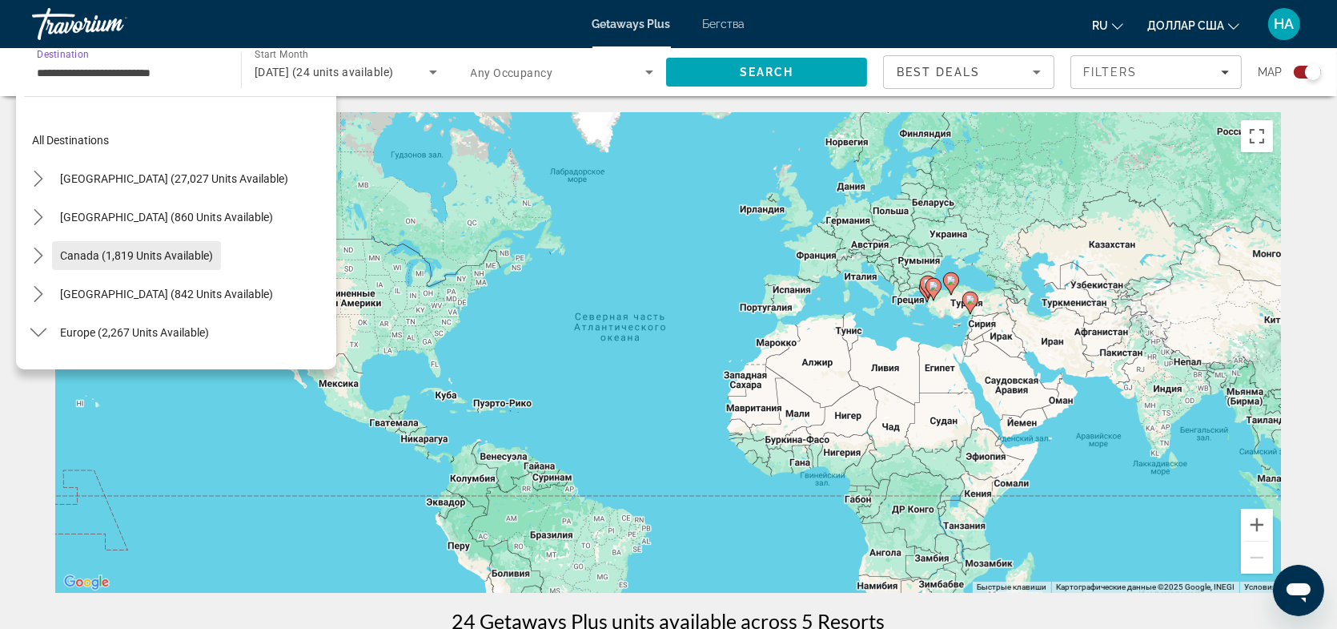
scroll to position [80, 0]
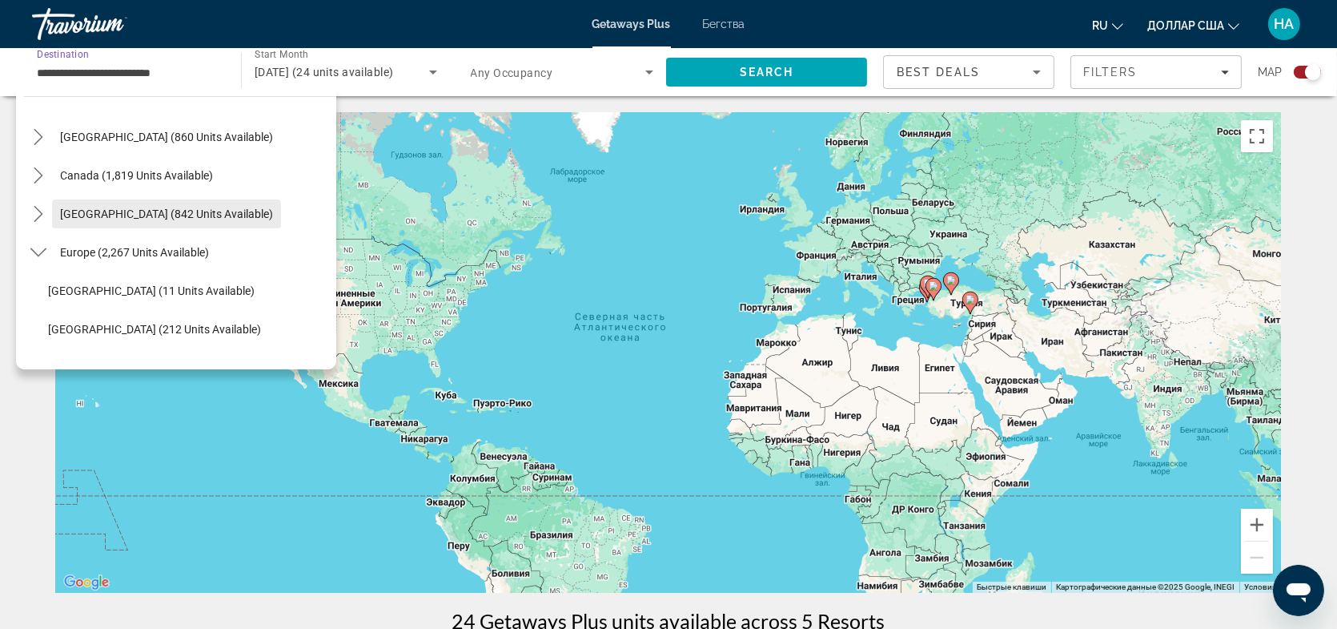
click at [174, 212] on span "Caribbean & Atlantic Islands (842 units available)" at bounding box center [166, 213] width 213 height 13
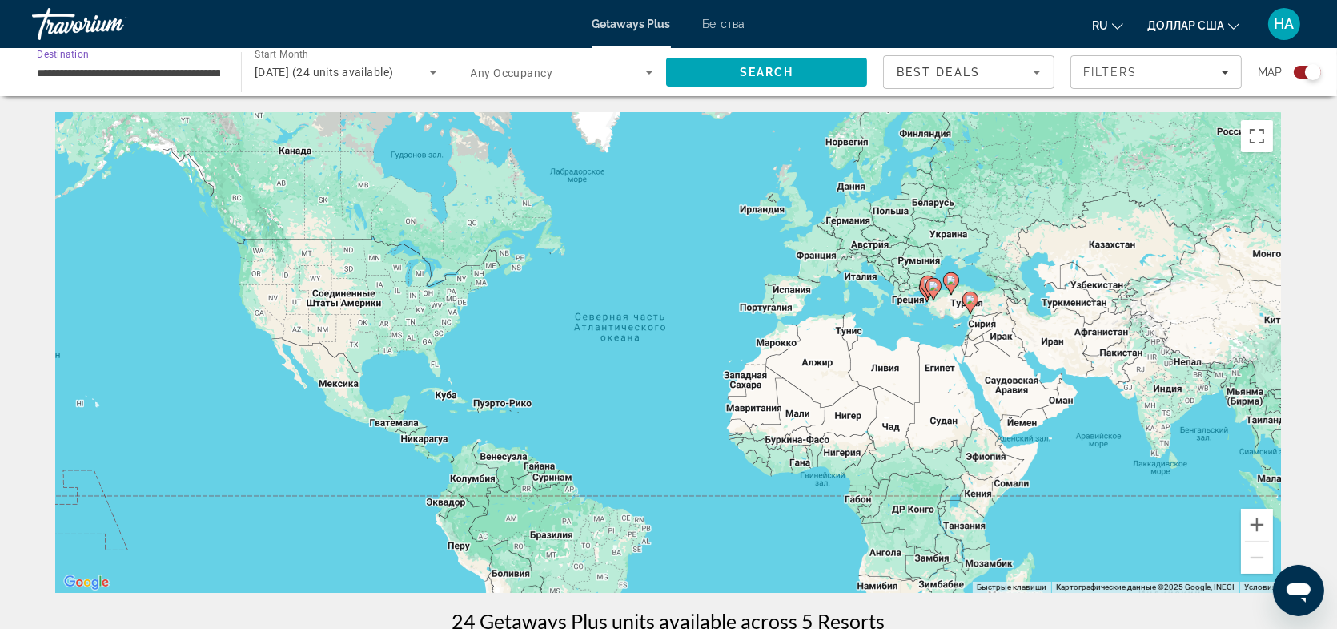
click at [193, 72] on input "**********" at bounding box center [128, 72] width 183 height 19
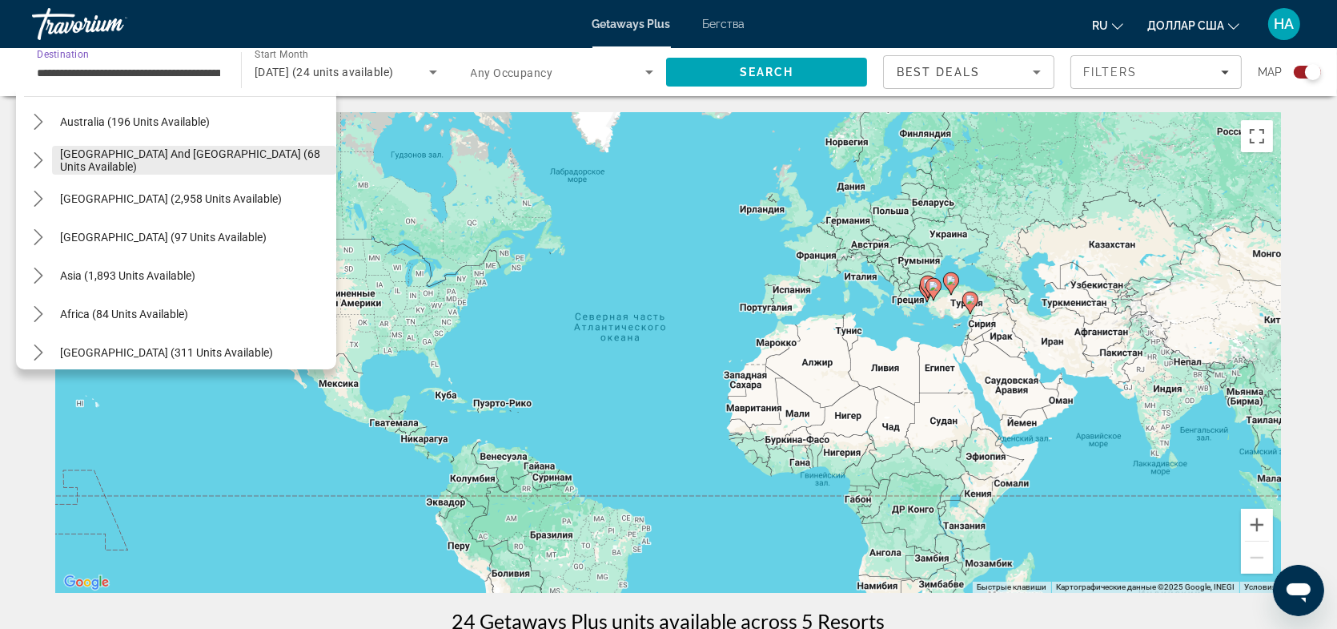
scroll to position [1028, 0]
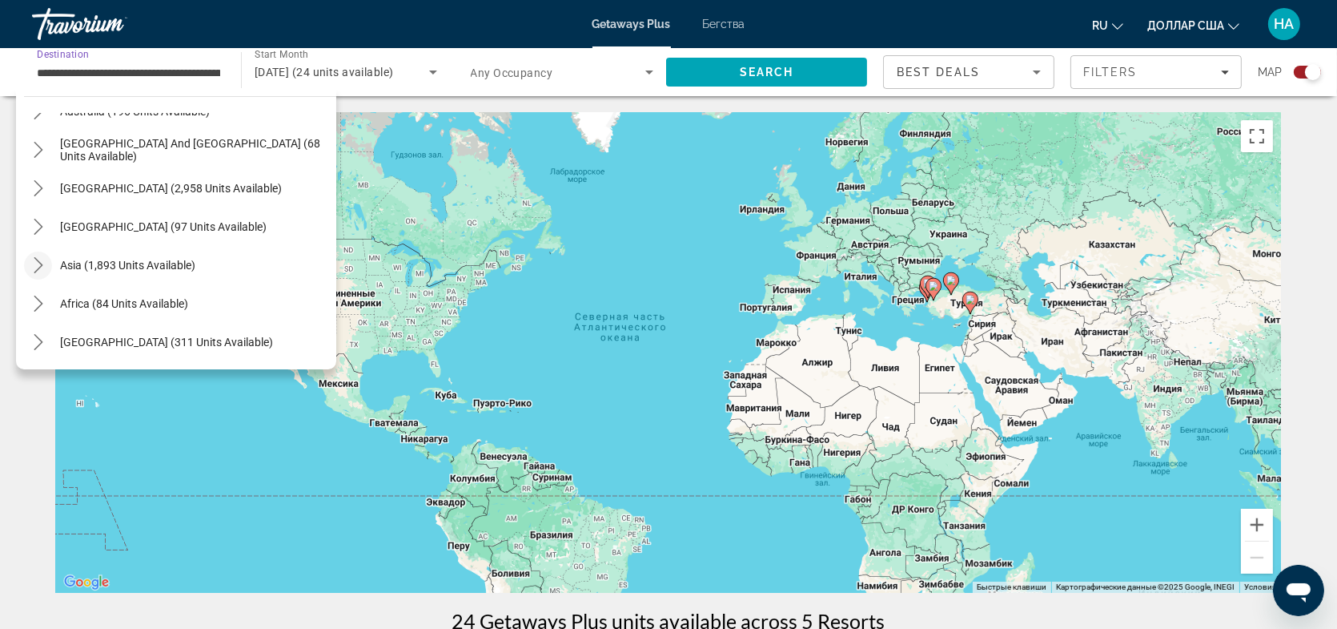
click at [28, 263] on mat-icon "Toggle Asia (1,893 units available) submenu" at bounding box center [38, 265] width 28 height 28
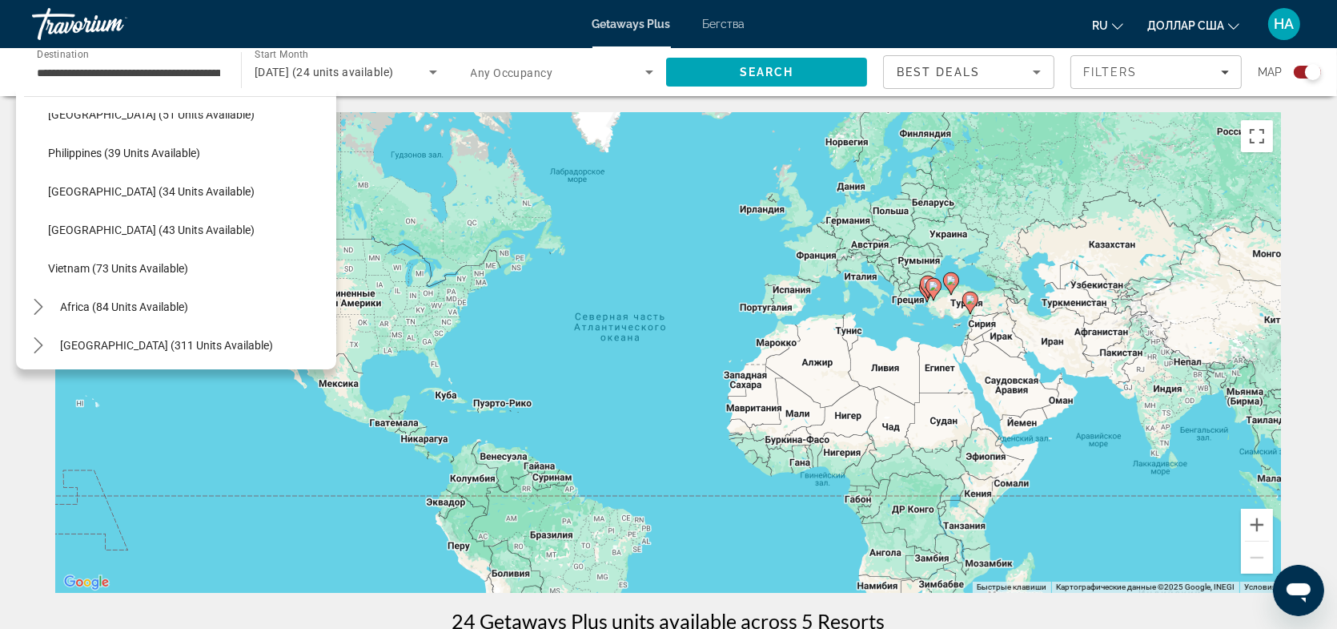
scroll to position [1413, 0]
click at [40, 340] on icon "Toggle Middle East (311 units available) submenu" at bounding box center [38, 342] width 9 height 16
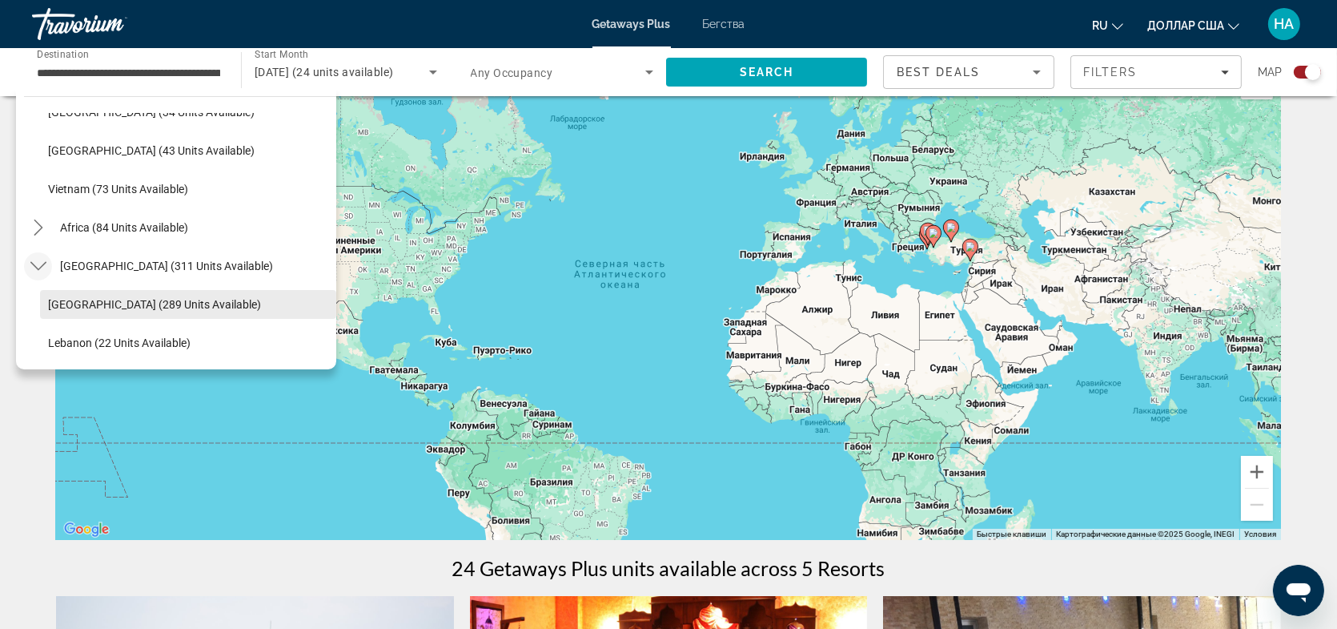
scroll to position [80, 0]
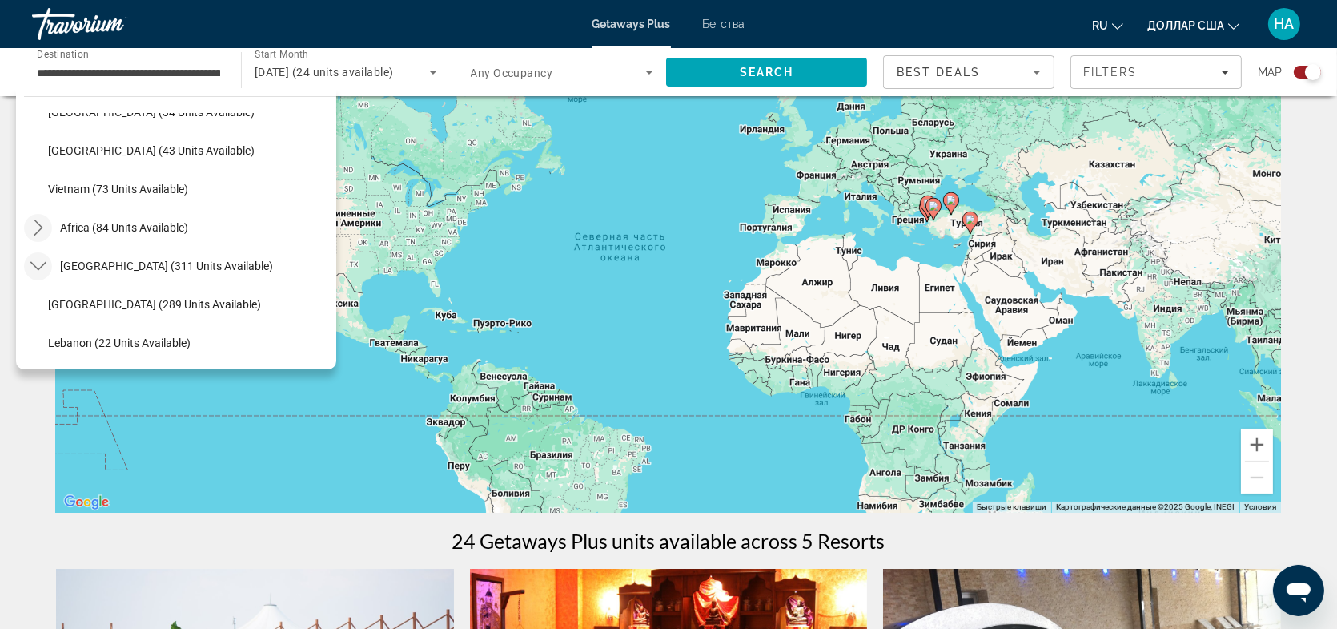
click at [39, 228] on icon "Toggle Africa (84 units available) submenu" at bounding box center [38, 227] width 9 height 16
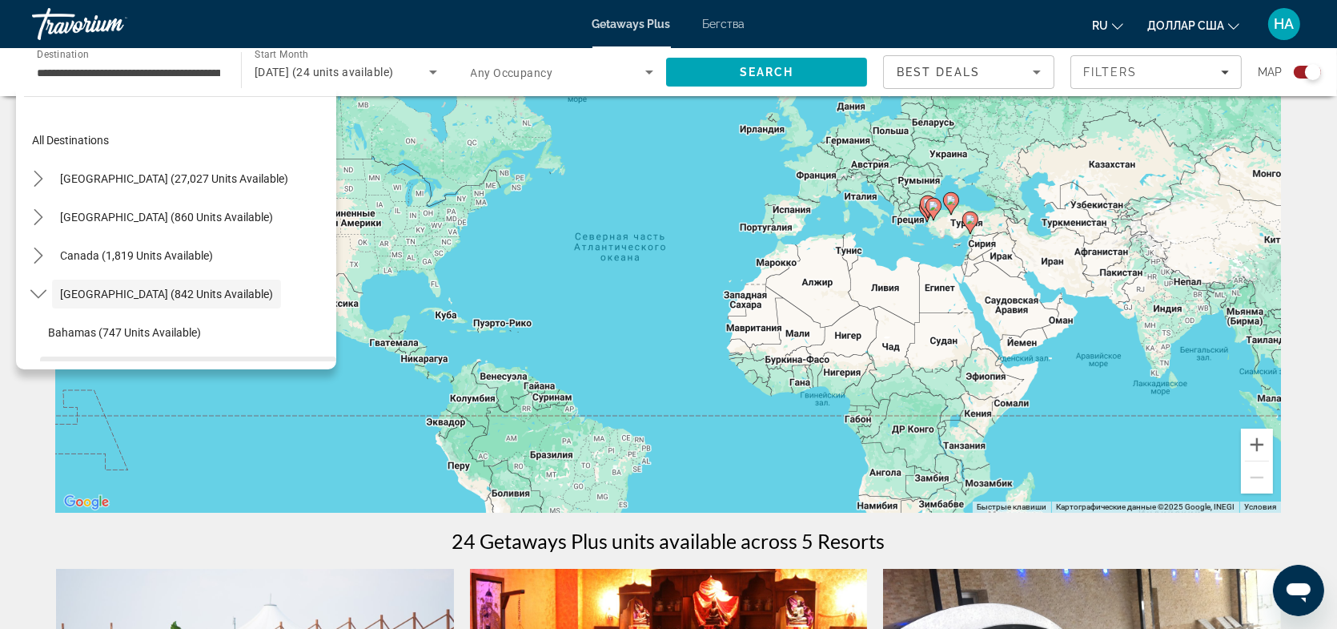
scroll to position [0, 0]
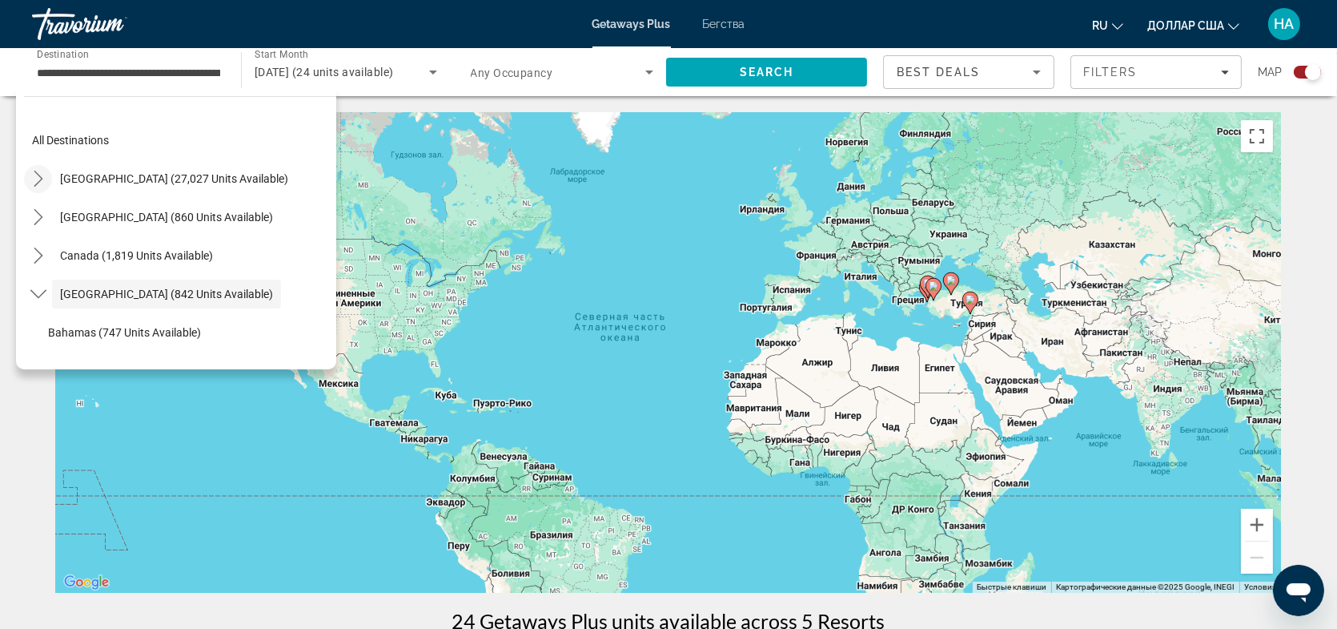
click at [38, 177] on icon "Toggle United States (27,027 units available) submenu" at bounding box center [38, 179] width 16 height 16
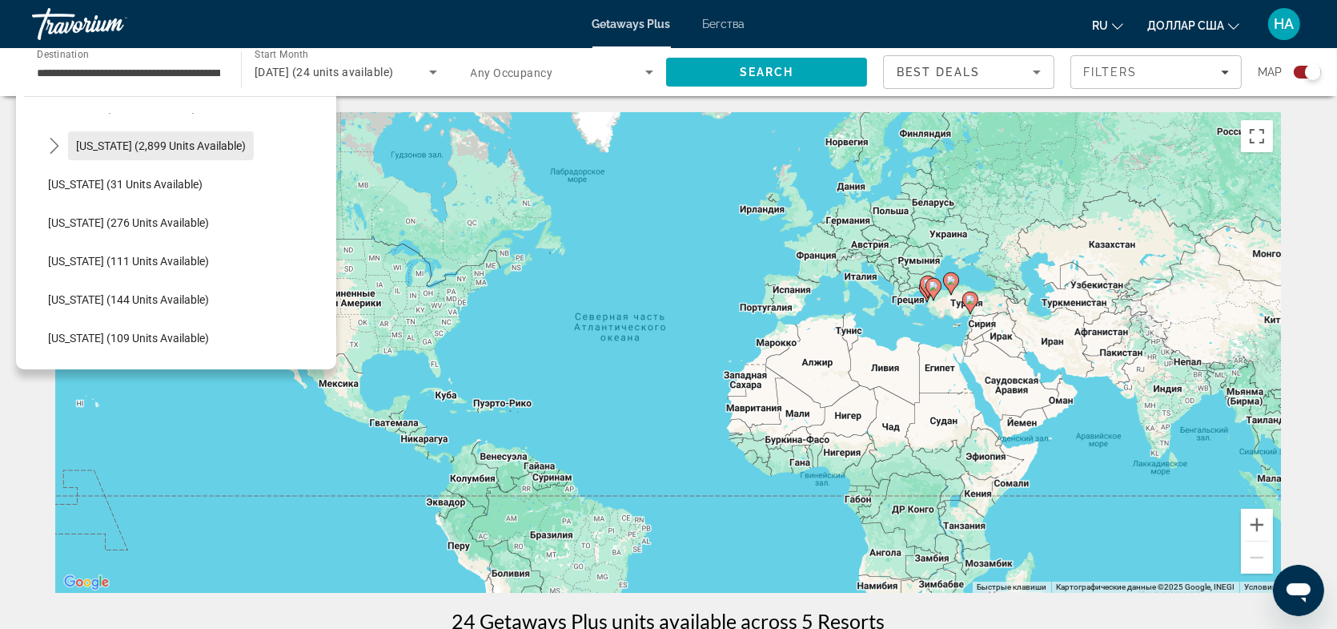
scroll to position [286, 0]
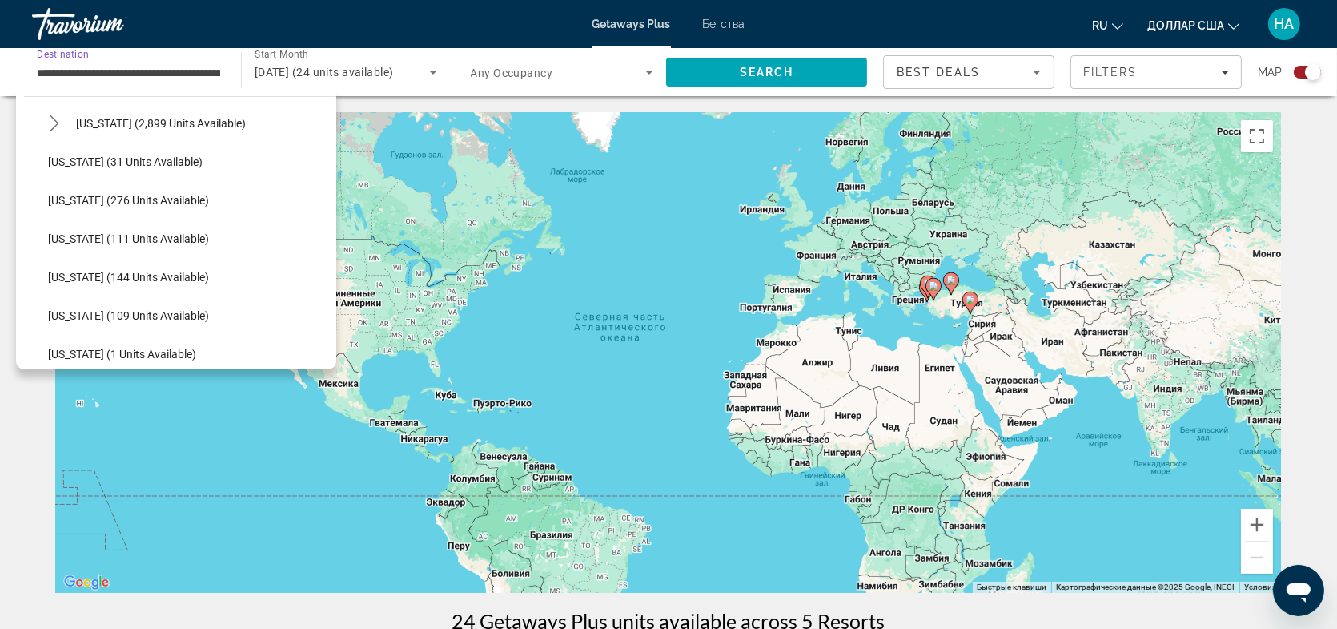
click at [154, 72] on input "**********" at bounding box center [128, 72] width 183 height 19
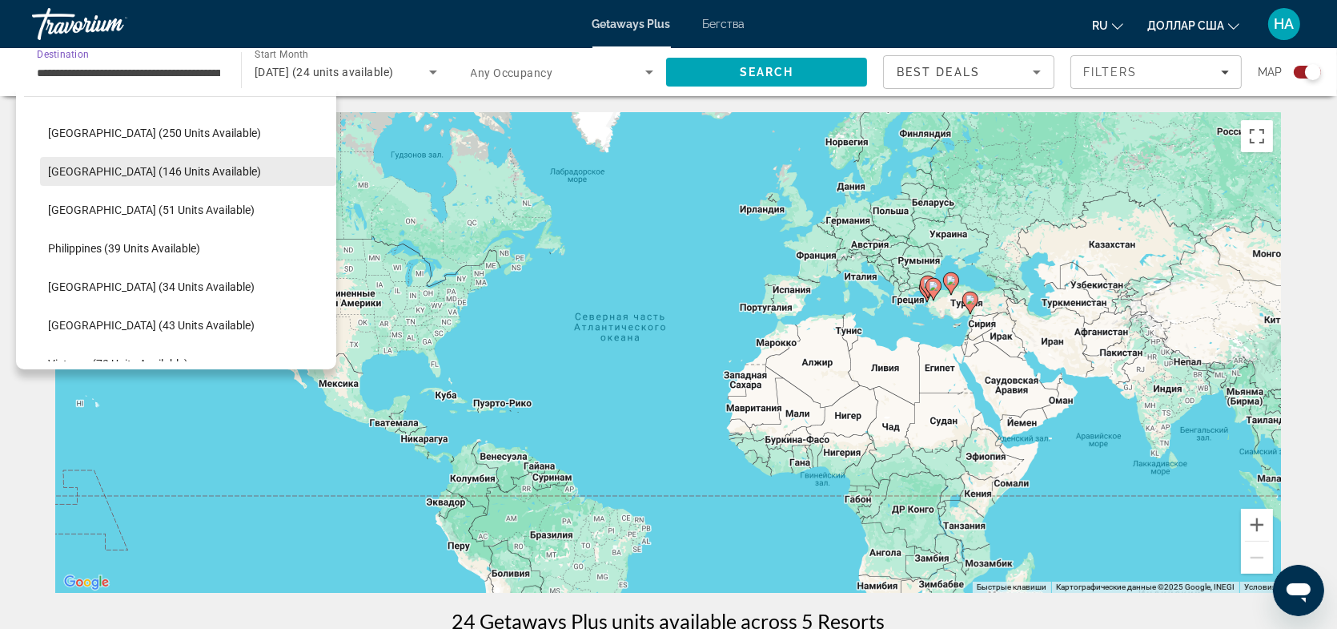
scroll to position [2760, 0]
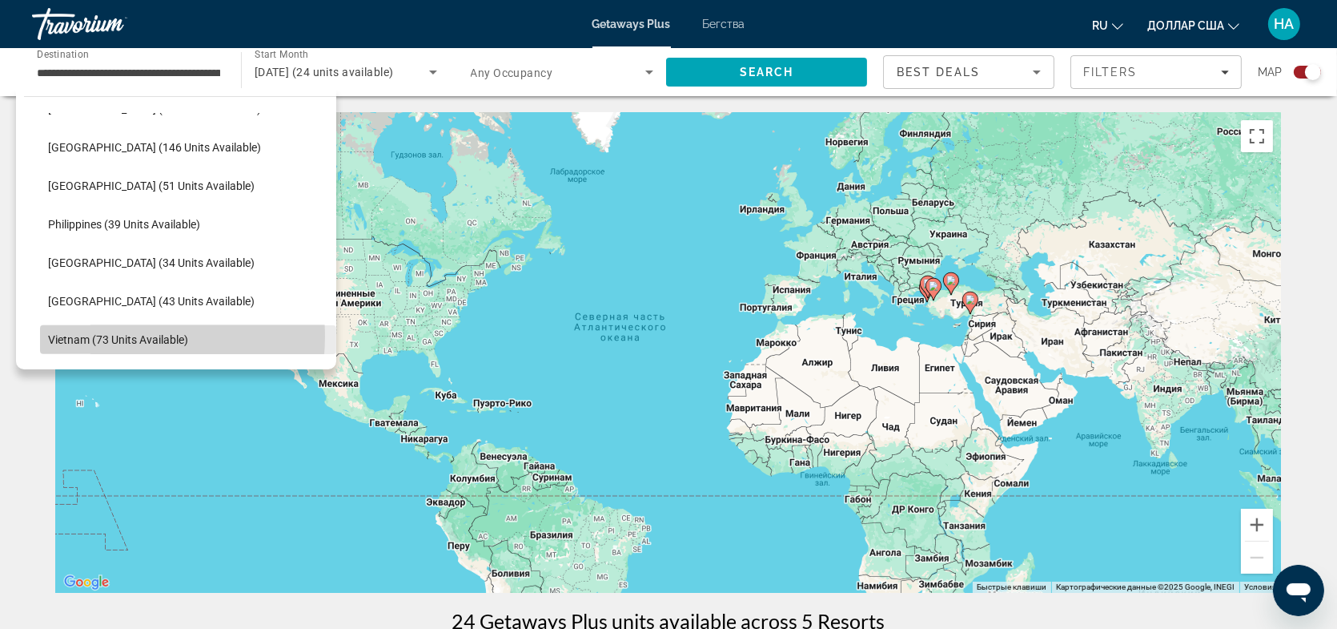
click at [106, 336] on span "Vietnam (73 units available)" at bounding box center [118, 339] width 140 height 13
type input "**********"
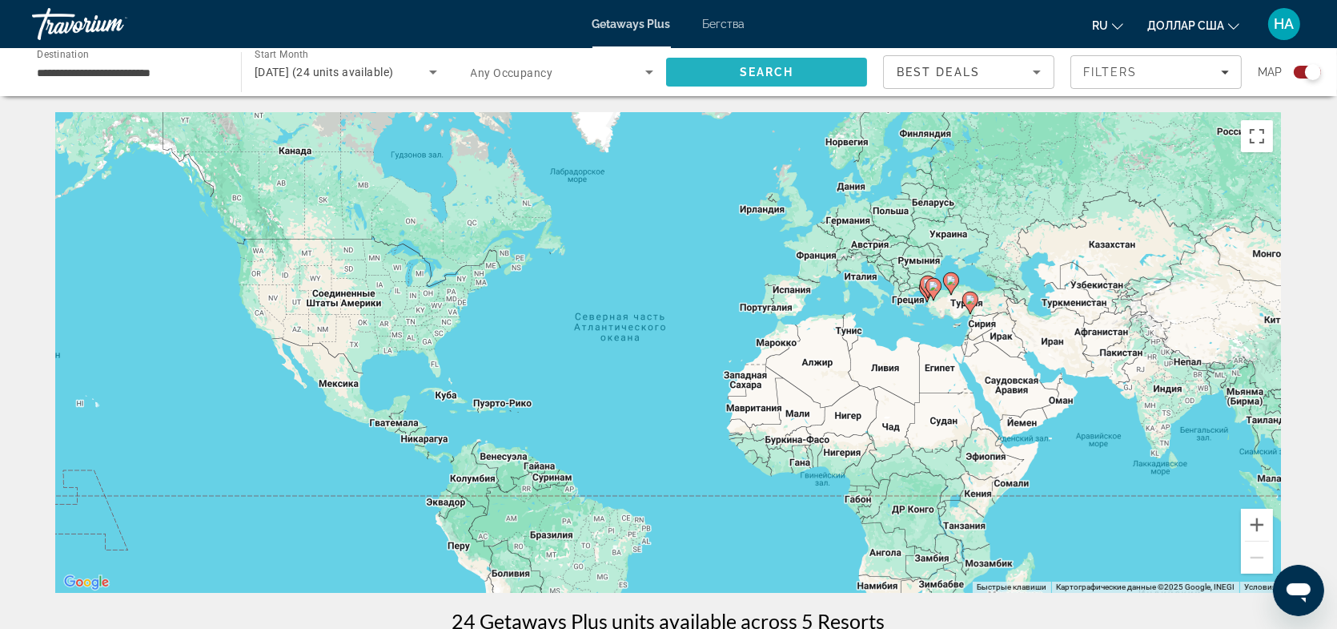
click at [771, 70] on span "Search" at bounding box center [767, 72] width 54 height 13
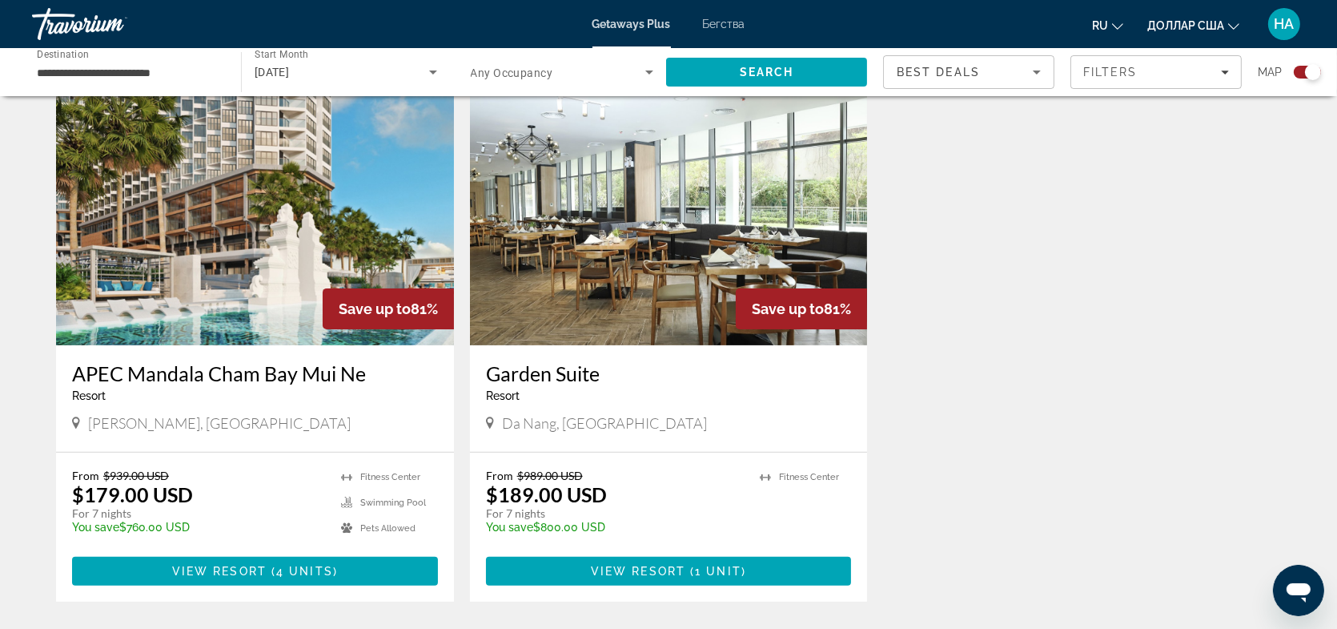
scroll to position [561, 0]
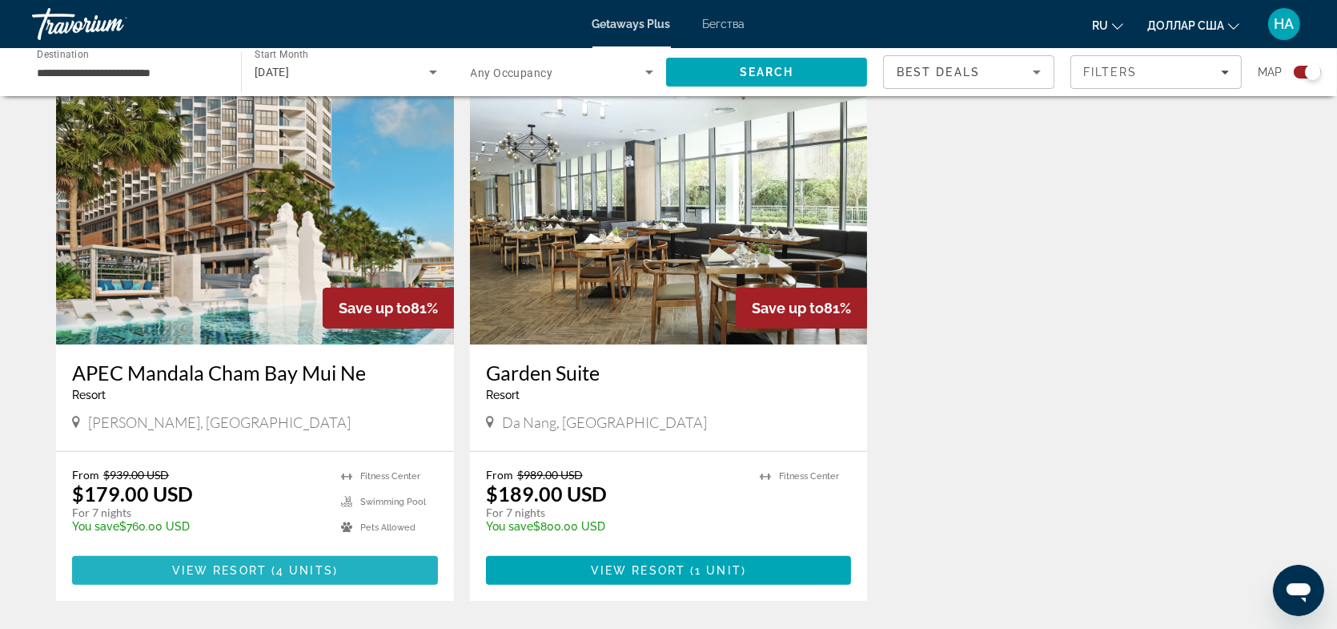
click at [309, 569] on span "4 units" at bounding box center [304, 570] width 57 height 13
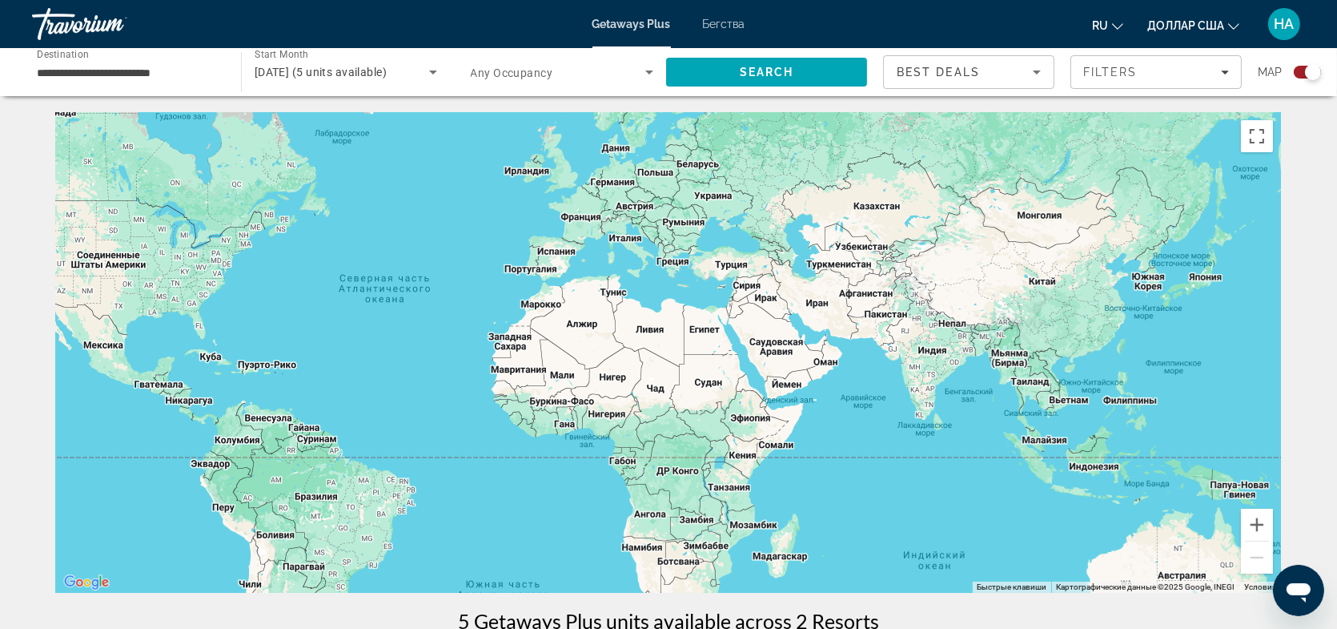
drag, startPoint x: 1010, startPoint y: 436, endPoint x: 772, endPoint y: 397, distance: 240.9
click at [772, 397] on div "Основное содержание" at bounding box center [668, 352] width 1225 height 480
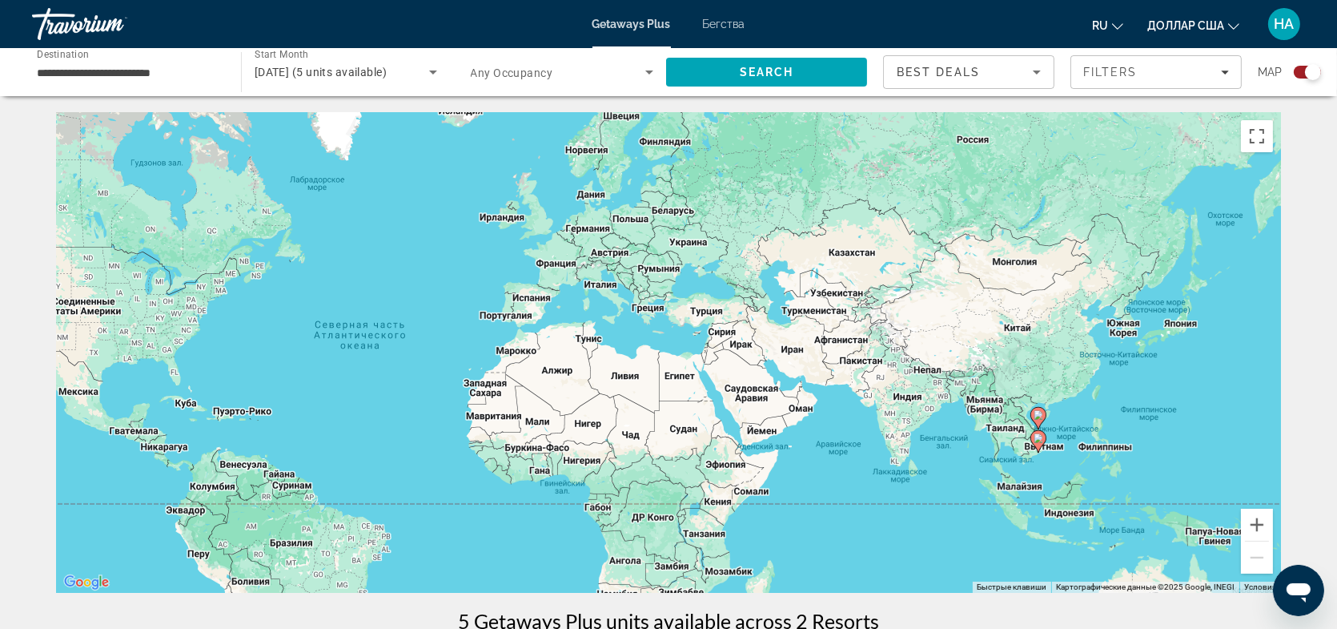
drag, startPoint x: 869, startPoint y: 436, endPoint x: 837, endPoint y: 472, distance: 48.2
click at [841, 480] on div "Чтобы активировать перетаскивание с помощью клавиатуры, нажмите Alt + Ввод. Пос…" at bounding box center [668, 352] width 1225 height 480
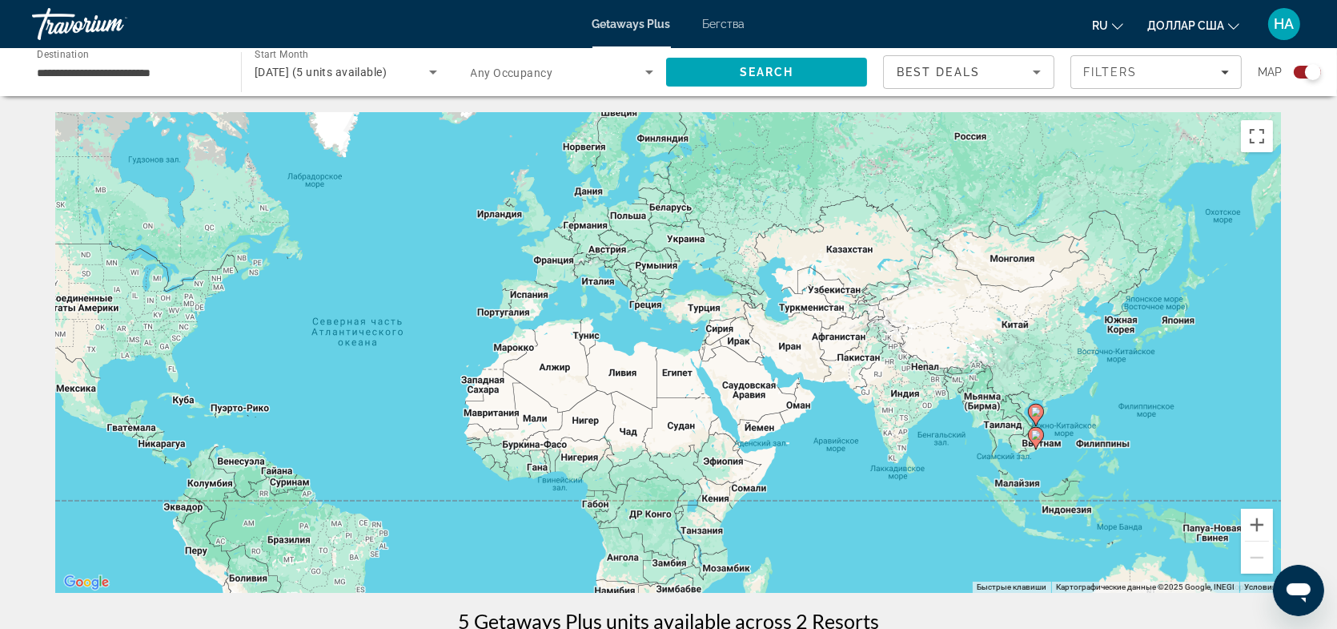
click at [713, 308] on div "Чтобы активировать перетаскивание с помощью клавиатуры, нажмите Alt + Ввод. Пос…" at bounding box center [668, 352] width 1225 height 480
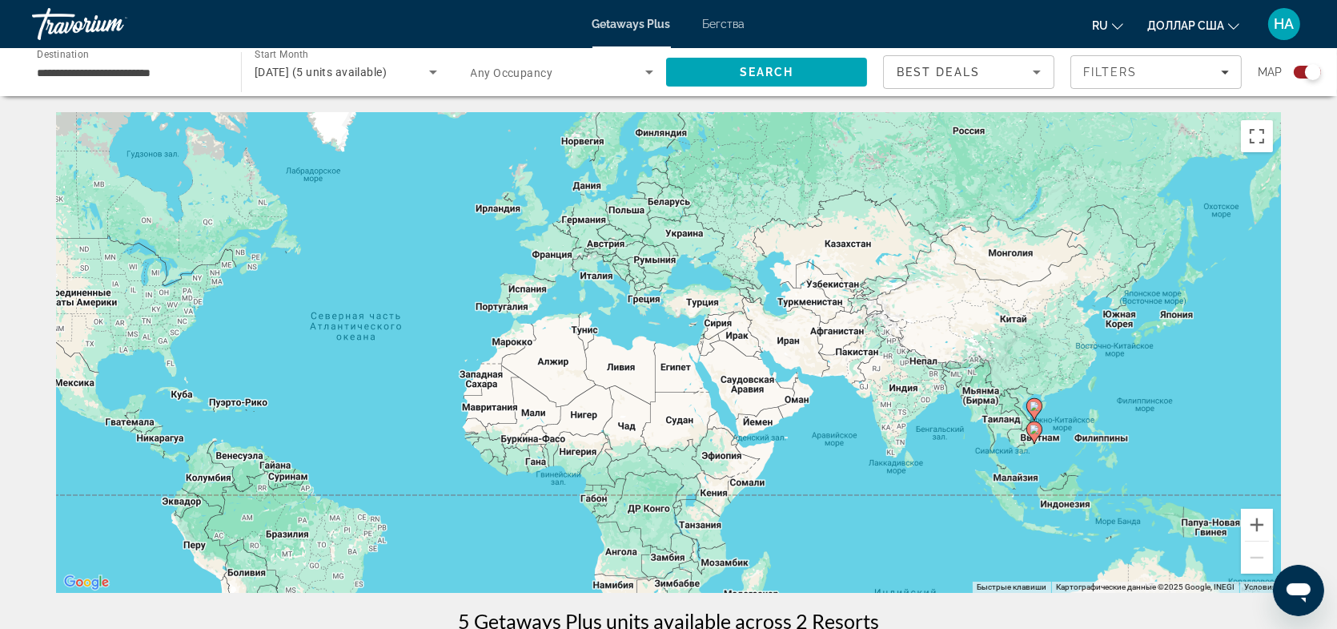
click at [697, 309] on div "Чтобы активировать перетаскивание с помощью клавиатуры, нажмите Alt + Ввод. Пос…" at bounding box center [668, 352] width 1225 height 480
click at [698, 307] on div "Чтобы активировать перетаскивание с помощью клавиатуры, нажмите Alt + Ввод. Пос…" at bounding box center [668, 352] width 1225 height 480
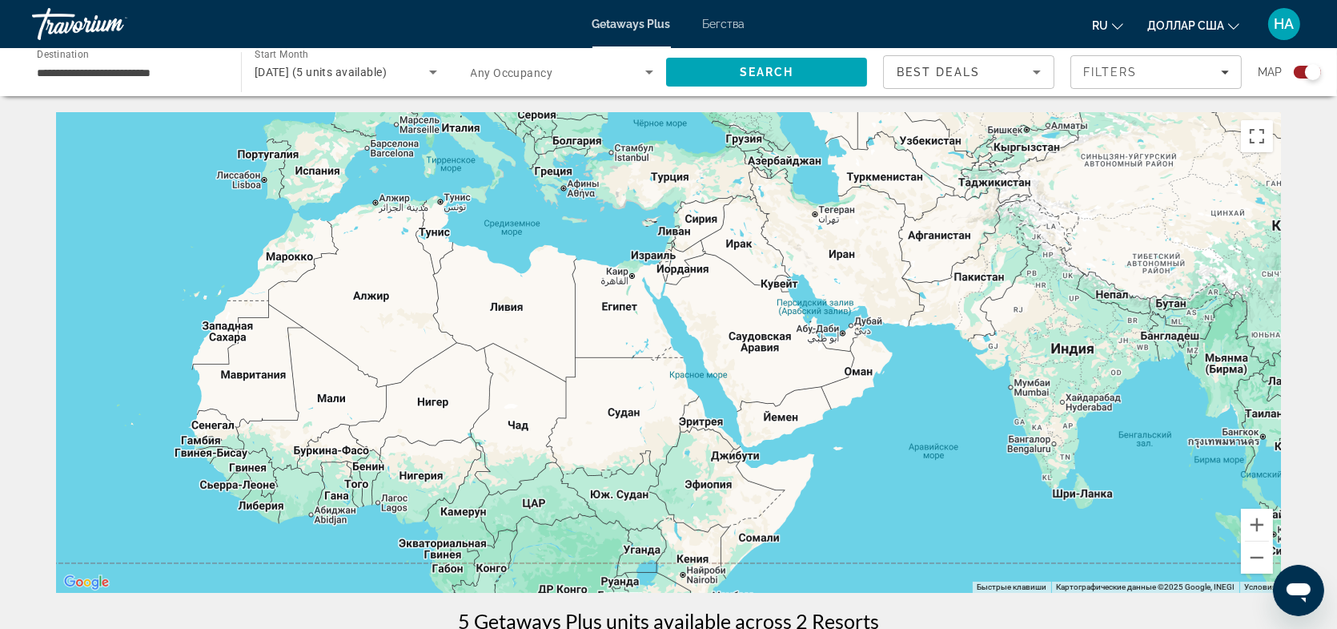
drag, startPoint x: 822, startPoint y: 555, endPoint x: 786, endPoint y: 435, distance: 125.2
click at [785, 436] on div "Основное содержание" at bounding box center [668, 352] width 1225 height 480
click at [870, 326] on div "Основное содержание" at bounding box center [668, 352] width 1225 height 480
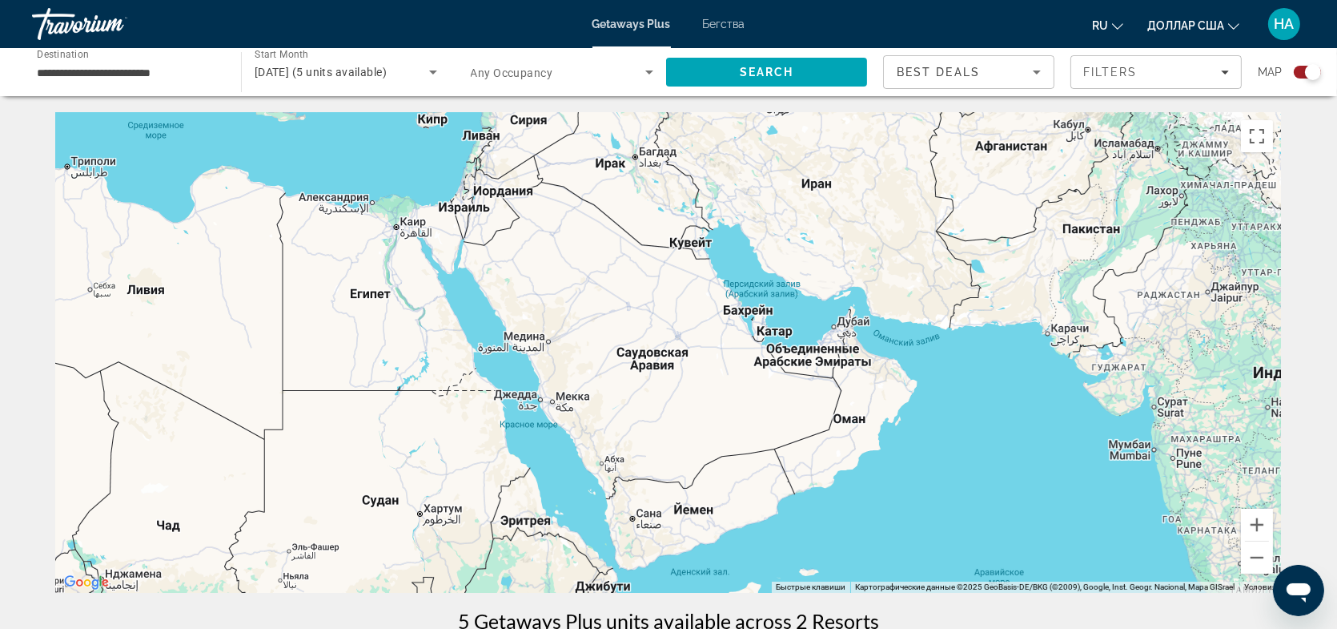
click at [843, 351] on div "Основное содержание" at bounding box center [668, 352] width 1225 height 480
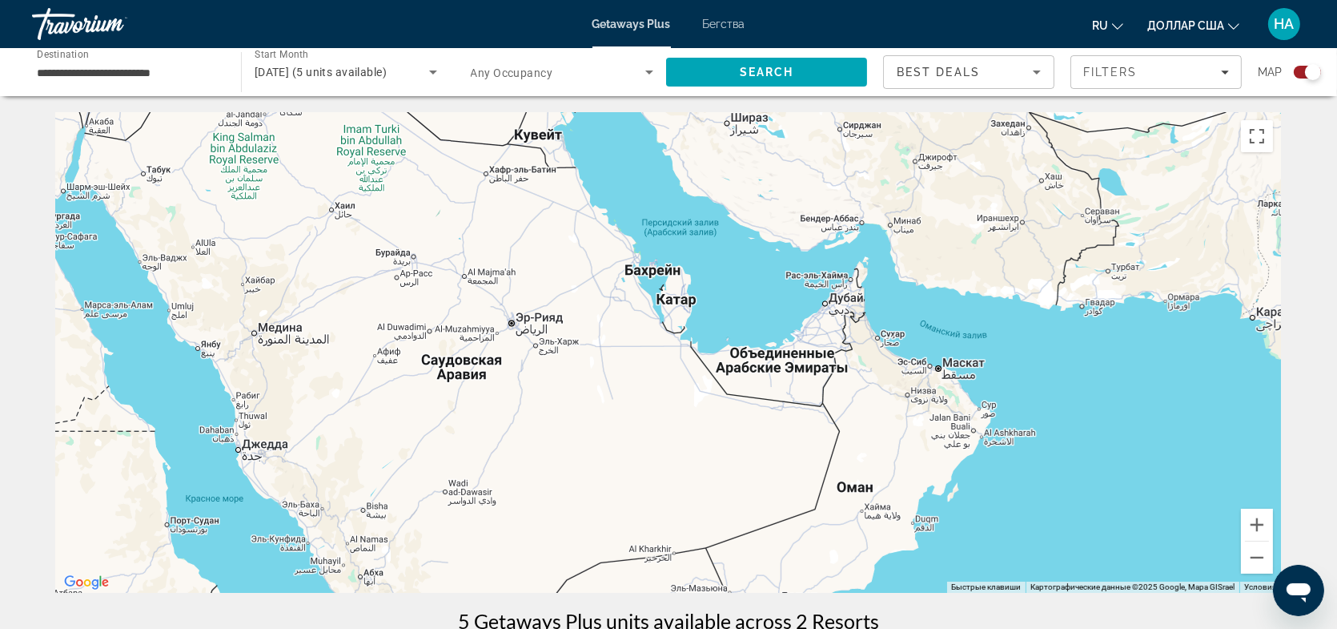
click at [843, 300] on div "Основное содержание" at bounding box center [668, 352] width 1225 height 480
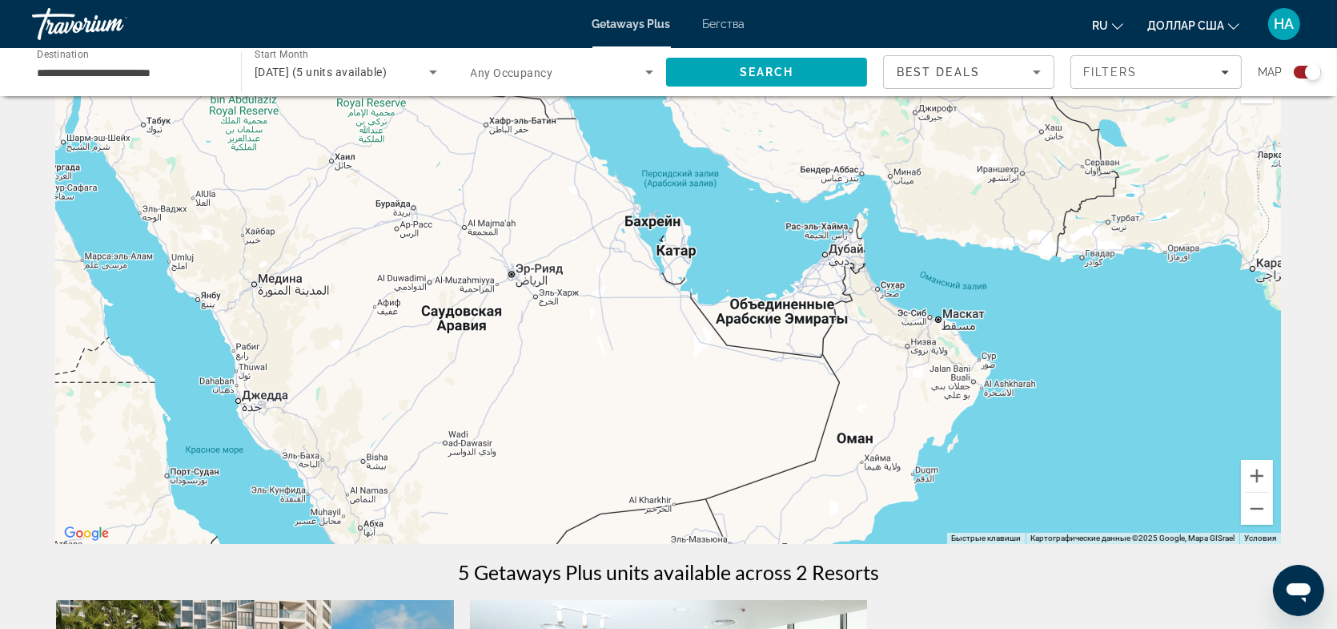
scroll to position [5, 0]
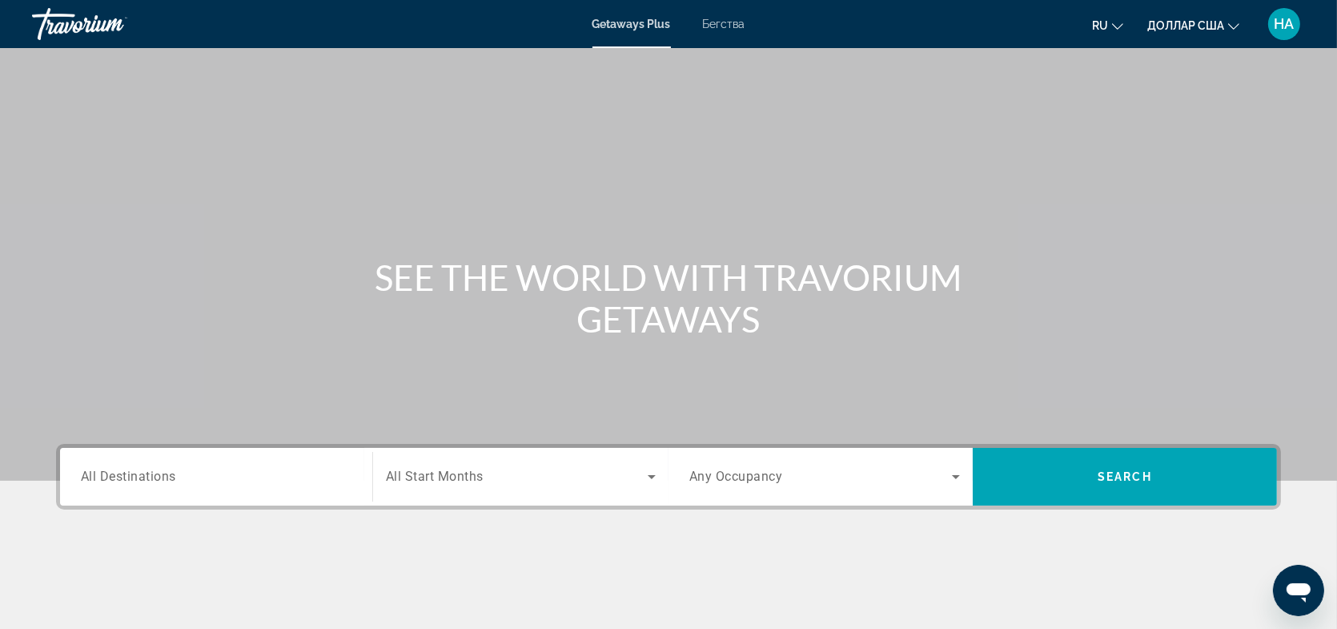
click at [217, 476] on input "Destination All Destinations" at bounding box center [216, 477] width 271 height 19
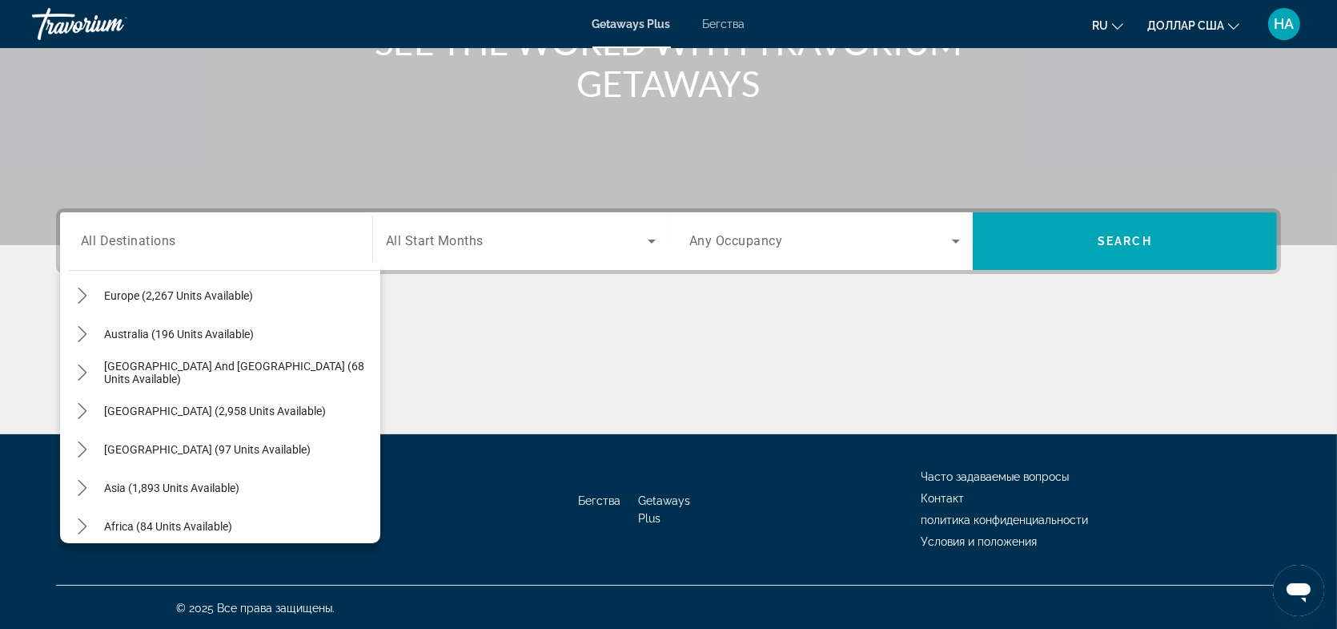
scroll to position [213, 0]
click at [80, 366] on icon "Toggle South Pacific and Oceania (68 units available) submenu" at bounding box center [82, 370] width 16 height 16
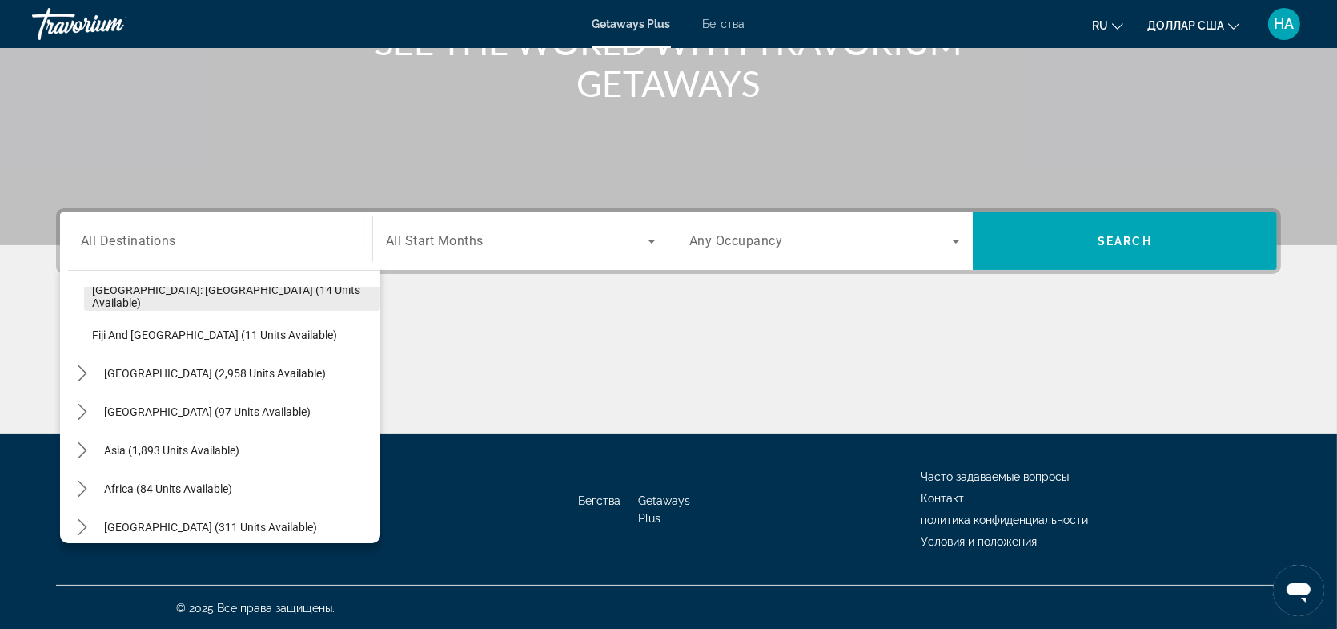
scroll to position [373, 0]
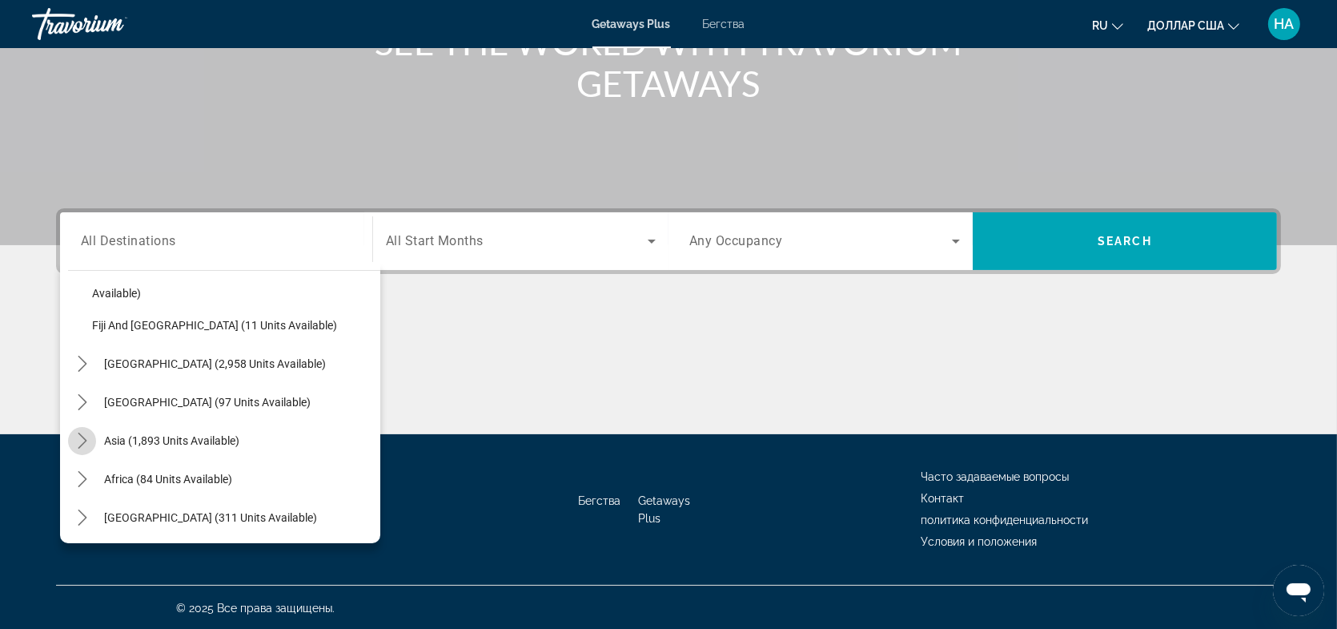
click at [79, 434] on icon "Toggle Asia (1,893 units available) submenu" at bounding box center [82, 440] width 16 height 16
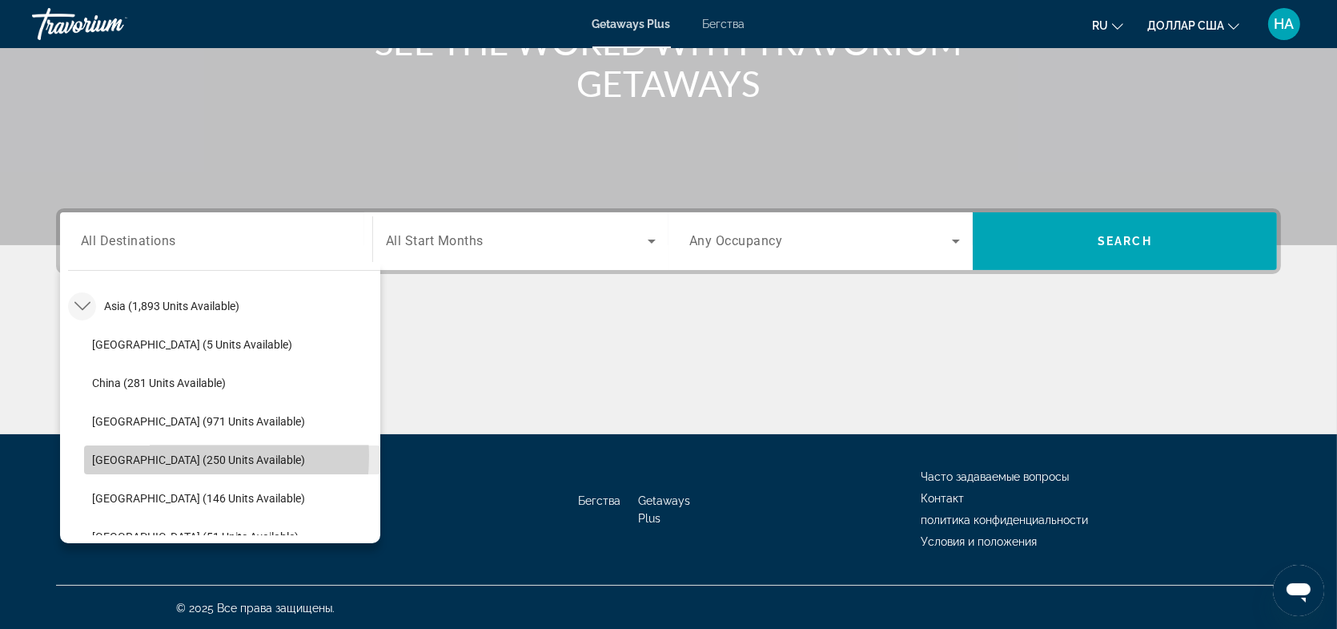
click at [157, 455] on span "Indonesia (250 units available)" at bounding box center [198, 459] width 213 height 13
type input "**********"
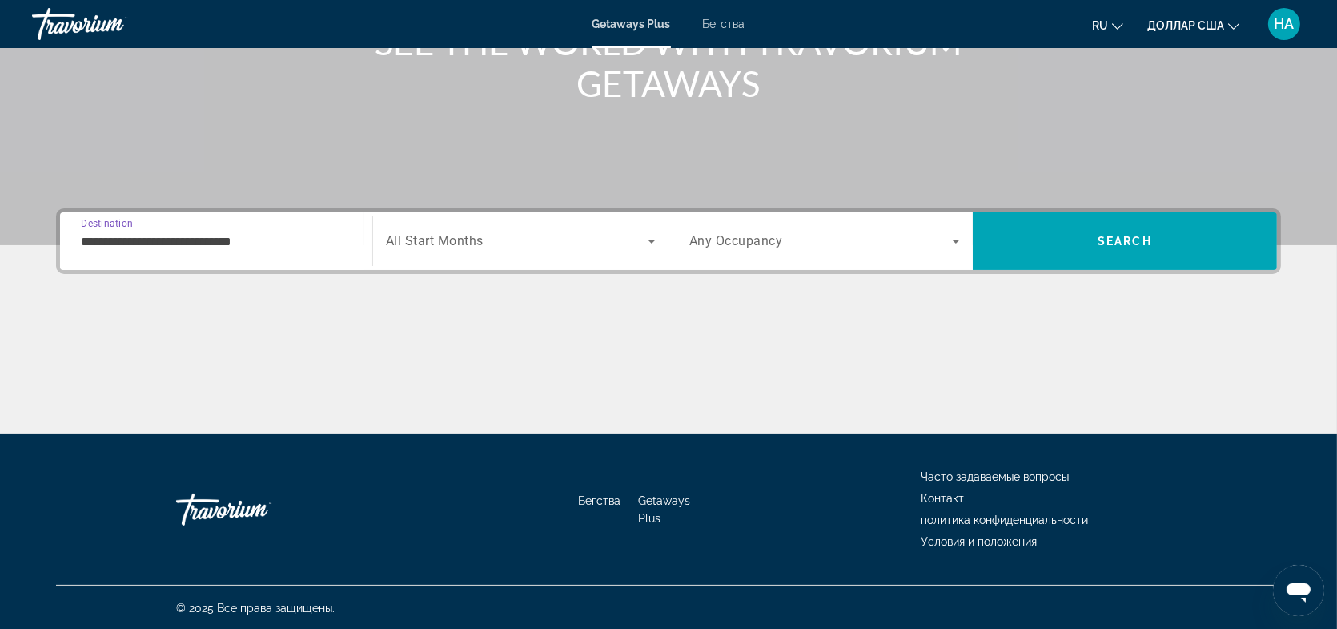
click at [652, 234] on icon "Search widget" at bounding box center [651, 240] width 19 height 19
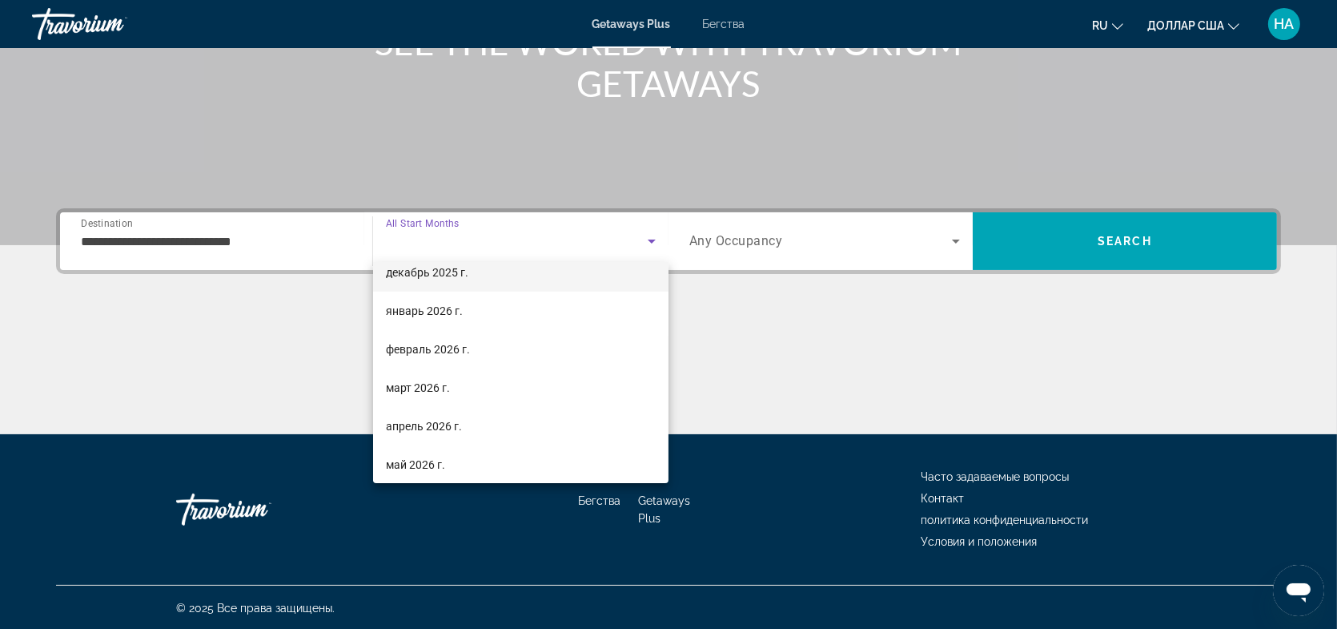
scroll to position [160, 0]
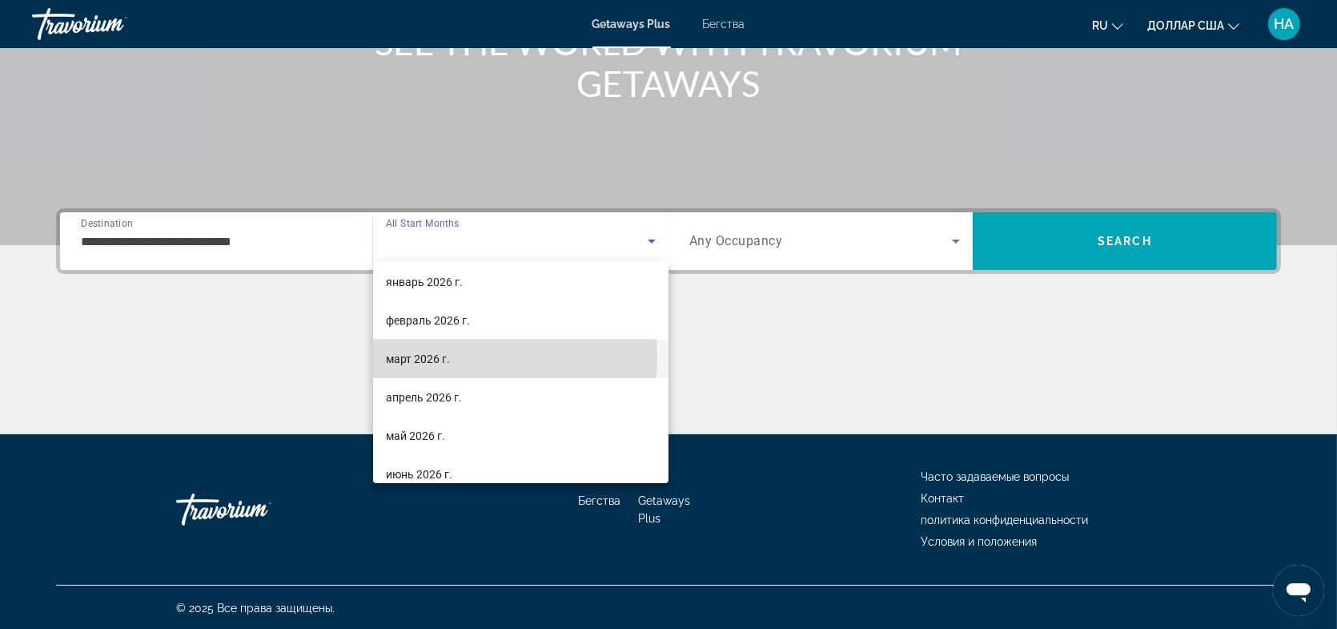
click at [424, 357] on font "март 2026 г." at bounding box center [418, 358] width 64 height 13
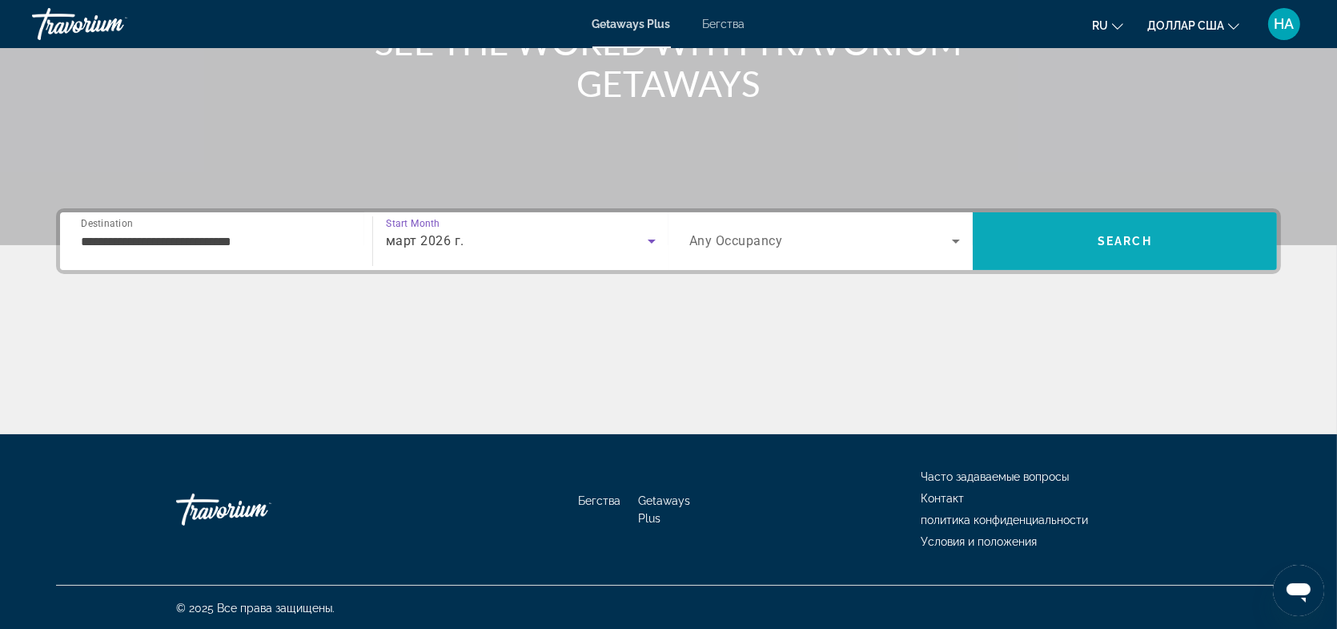
click at [1127, 243] on span "Search" at bounding box center [1125, 241] width 54 height 13
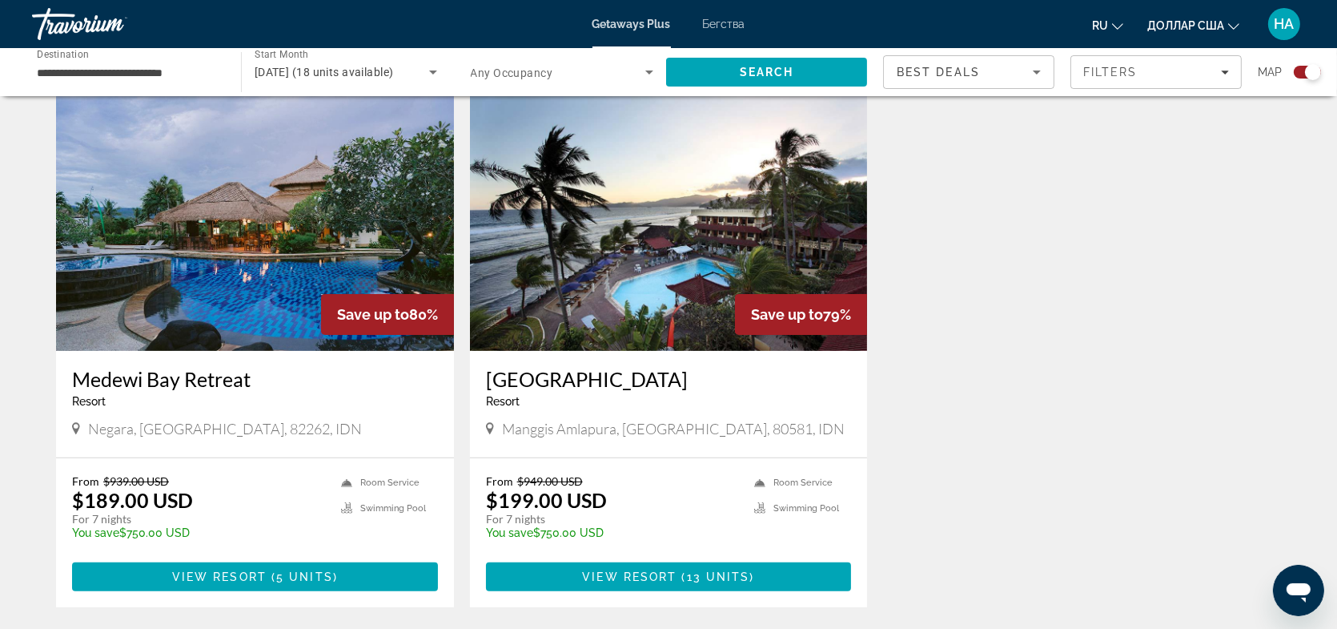
scroll to position [561, 0]
